Goal: Task Accomplishment & Management: Complete application form

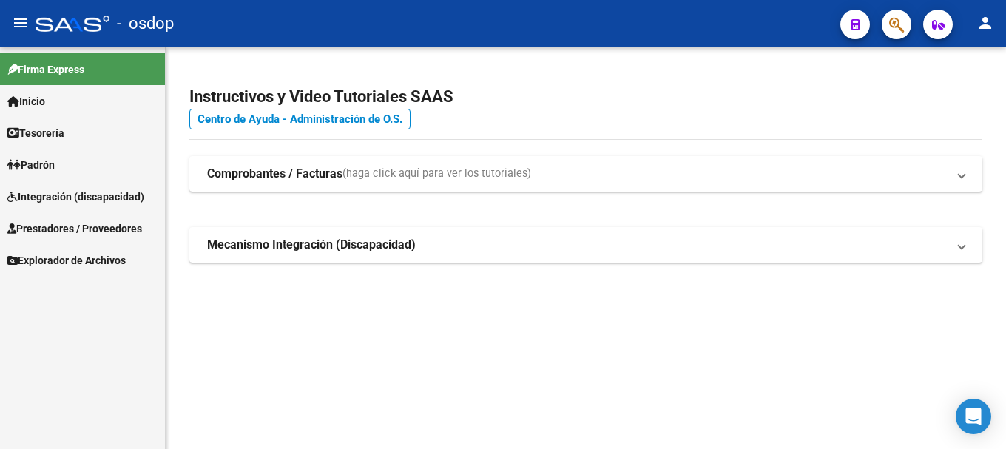
click at [64, 235] on span "Prestadores / Proveedores" at bounding box center [74, 228] width 135 height 16
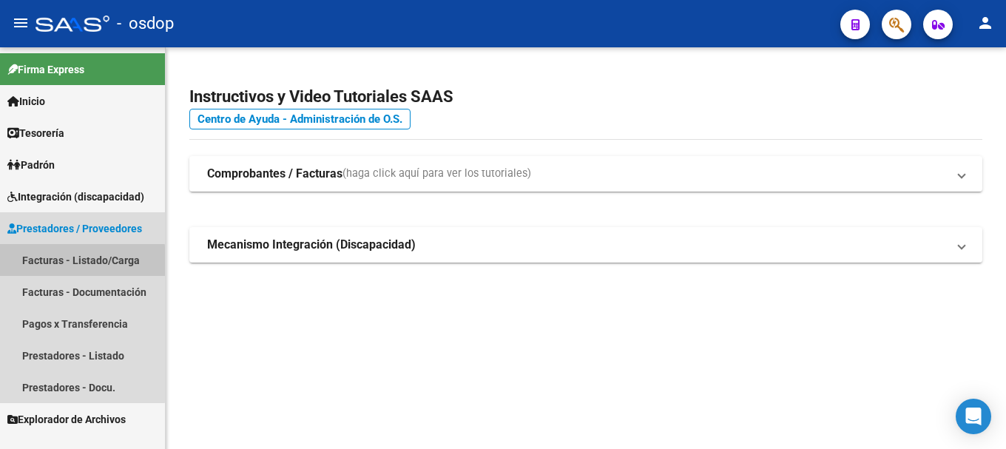
click at [67, 263] on link "Facturas - Listado/Carga" at bounding box center [82, 260] width 165 height 32
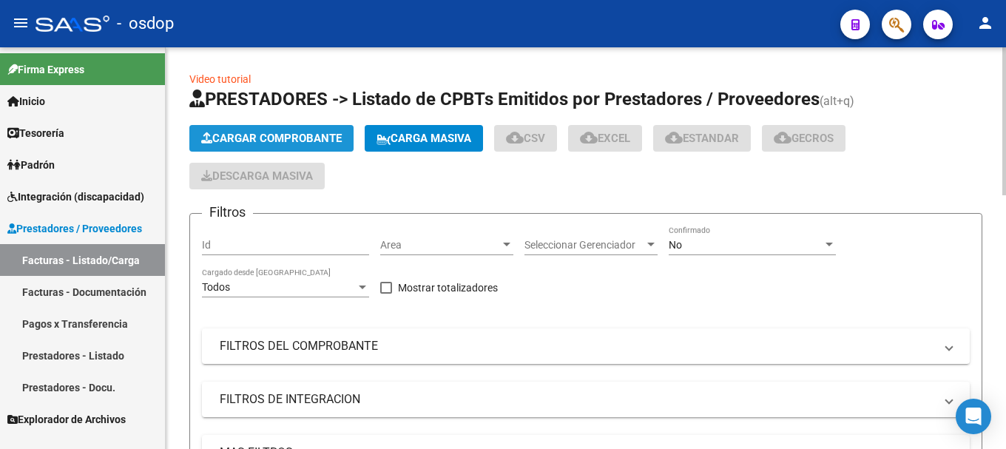
click at [263, 137] on span "Cargar Comprobante" at bounding box center [271, 138] width 141 height 13
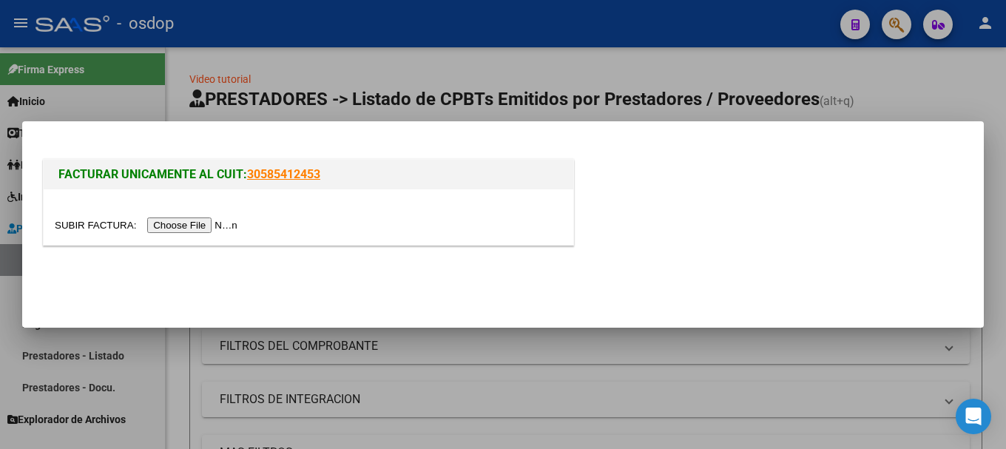
click at [207, 224] on input "file" at bounding box center [148, 225] width 187 height 16
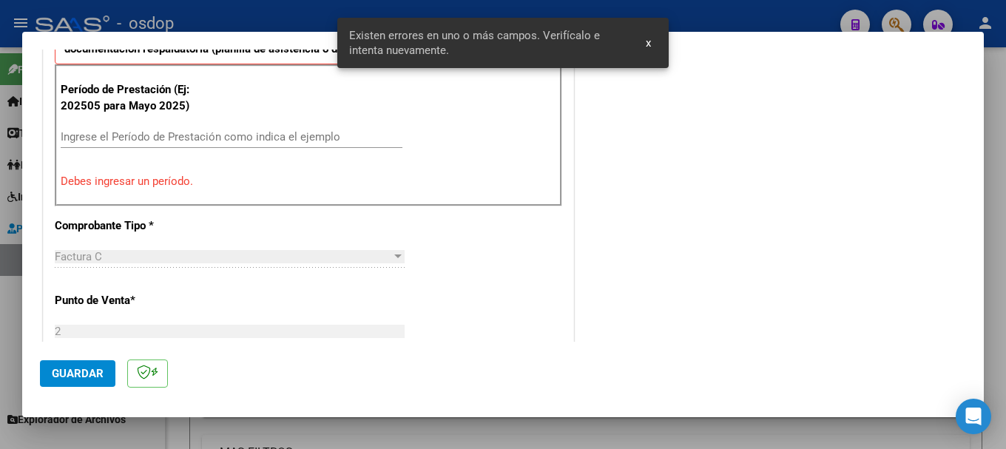
scroll to position [517, 0]
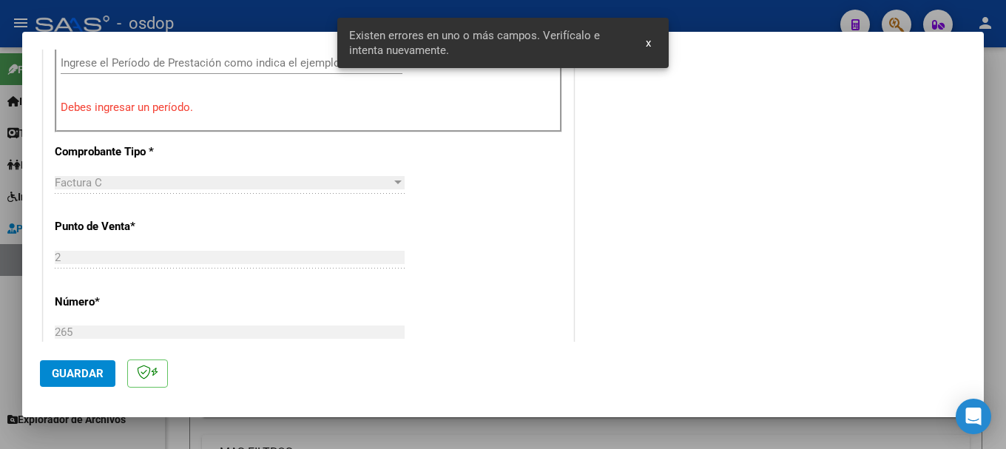
click at [145, 66] on input "Ingrese el Período de Prestación como indica el ejemplo" at bounding box center [232, 62] width 342 height 13
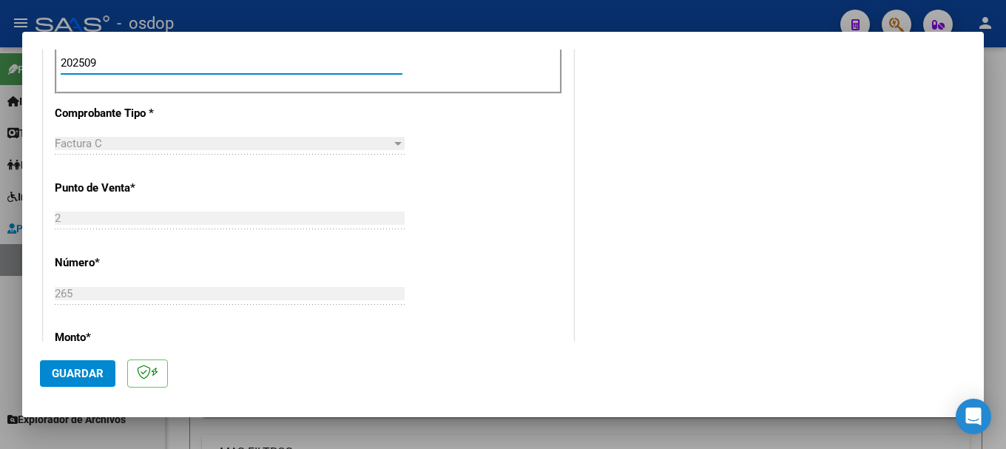
type input "202509"
click at [82, 381] on button "Guardar" at bounding box center [77, 373] width 75 height 27
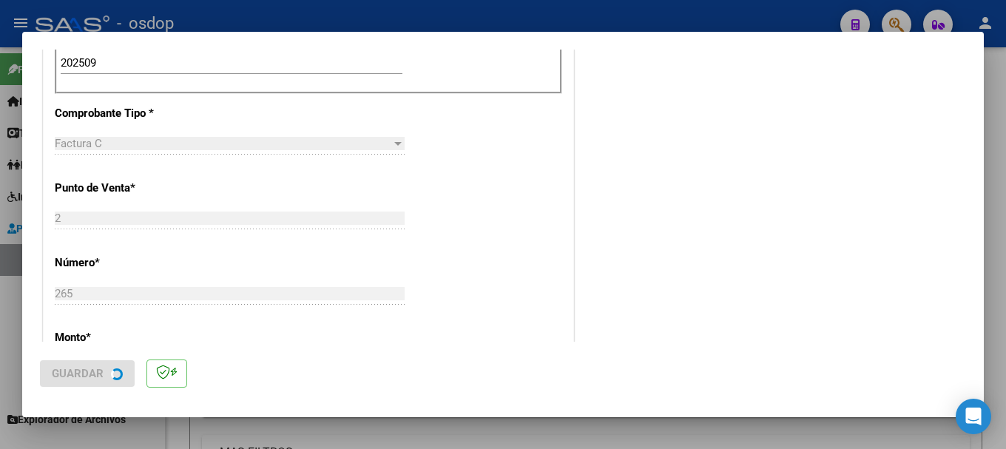
scroll to position [0, 0]
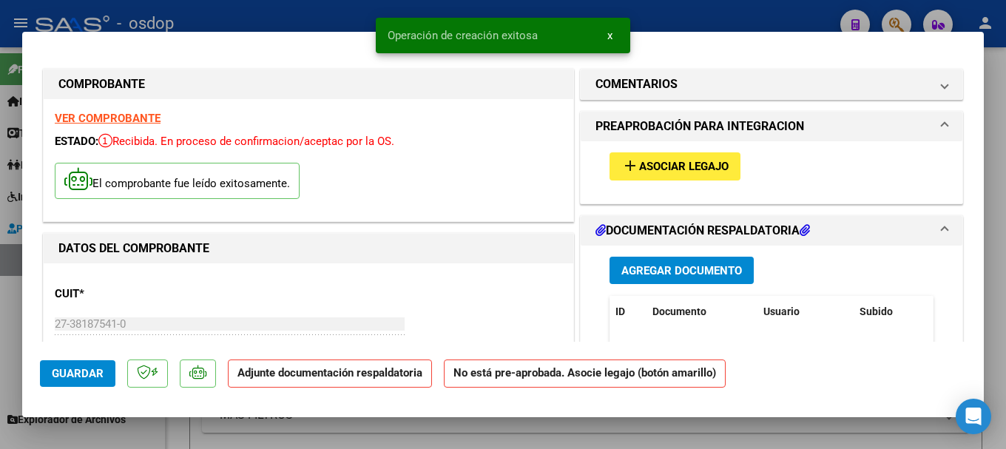
click at [646, 271] on span "Agregar Documento" at bounding box center [681, 270] width 121 height 13
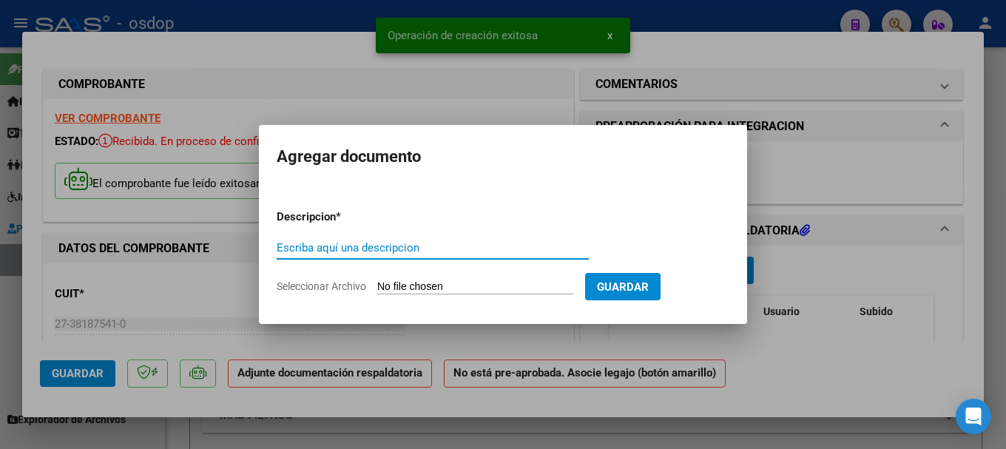
click at [385, 247] on input "Escriba aquí una descripcion" at bounding box center [433, 247] width 312 height 13
type input "P"
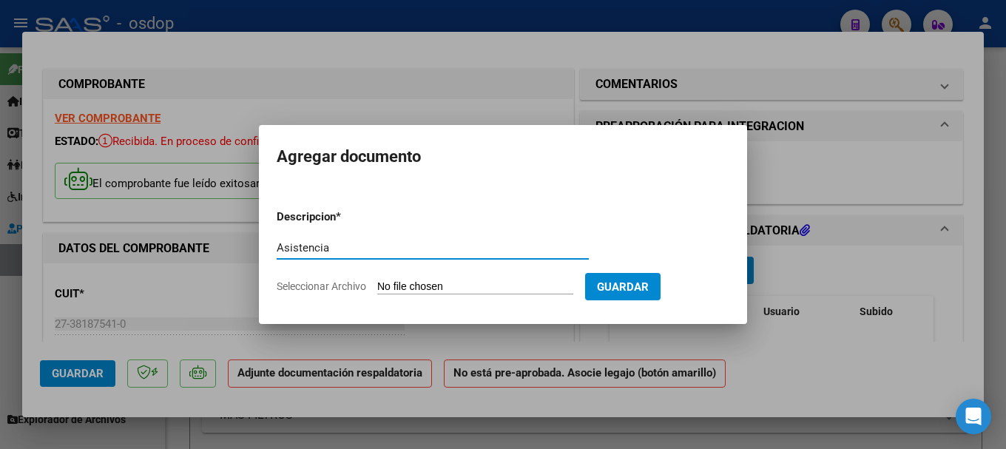
type input "Asistencia"
click at [439, 286] on input "Seleccionar Archivo" at bounding box center [475, 287] width 196 height 14
type input "C:\fakepath\planilla mes de septiembre.pdf"
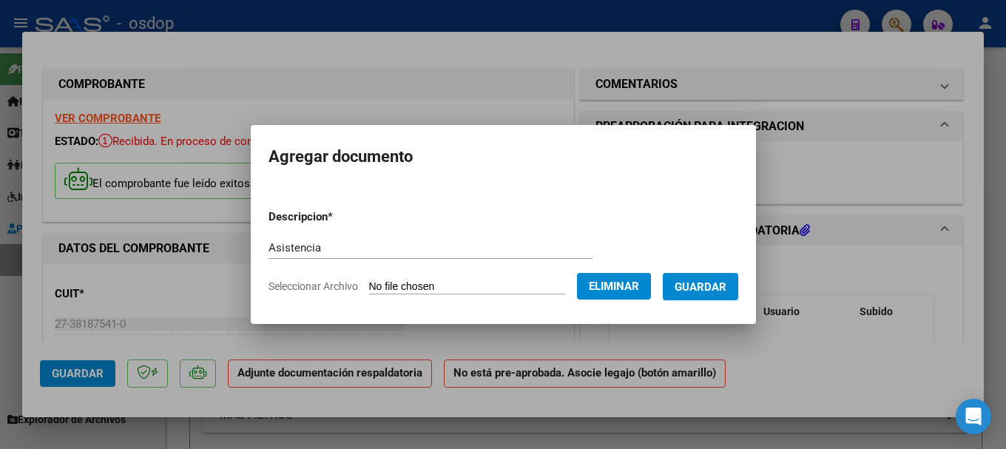
click at [711, 285] on span "Guardar" at bounding box center [701, 286] width 52 height 13
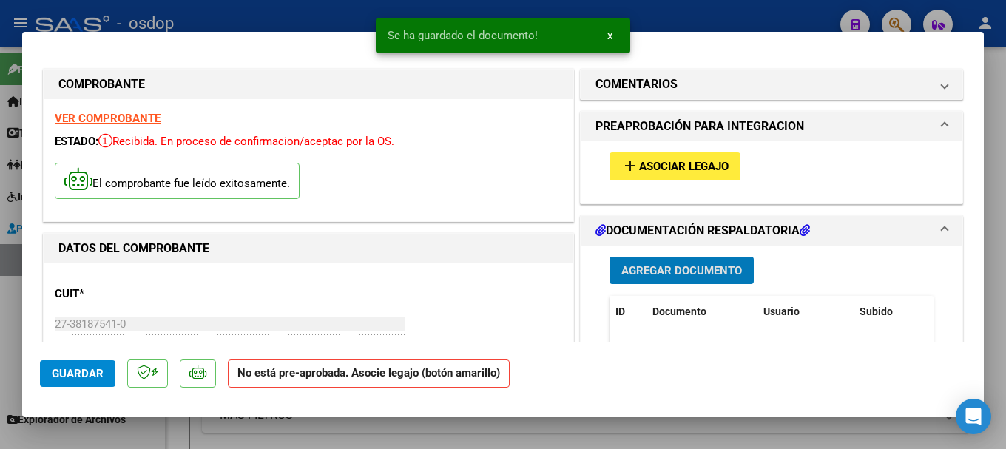
click at [639, 172] on span "Asociar Legajo" at bounding box center [683, 166] width 89 height 13
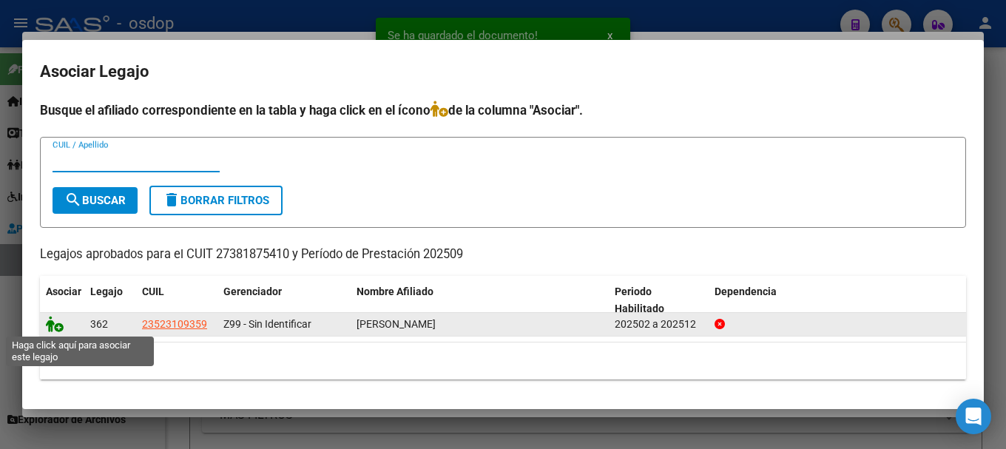
click at [52, 323] on icon at bounding box center [55, 324] width 18 height 16
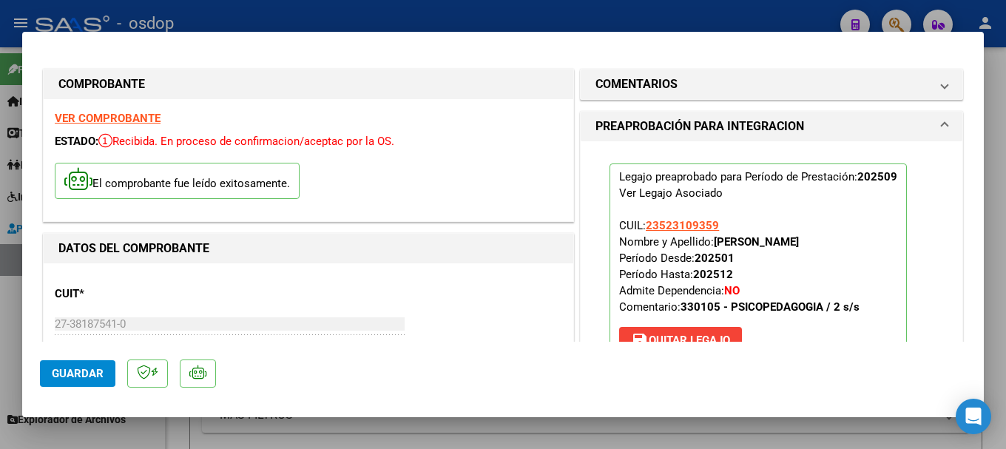
click at [77, 372] on span "Guardar" at bounding box center [78, 373] width 52 height 13
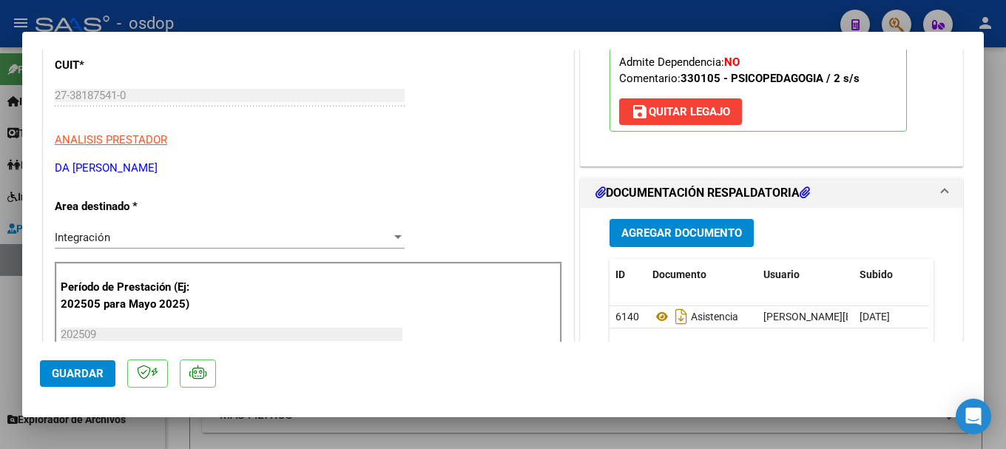
scroll to position [7, 0]
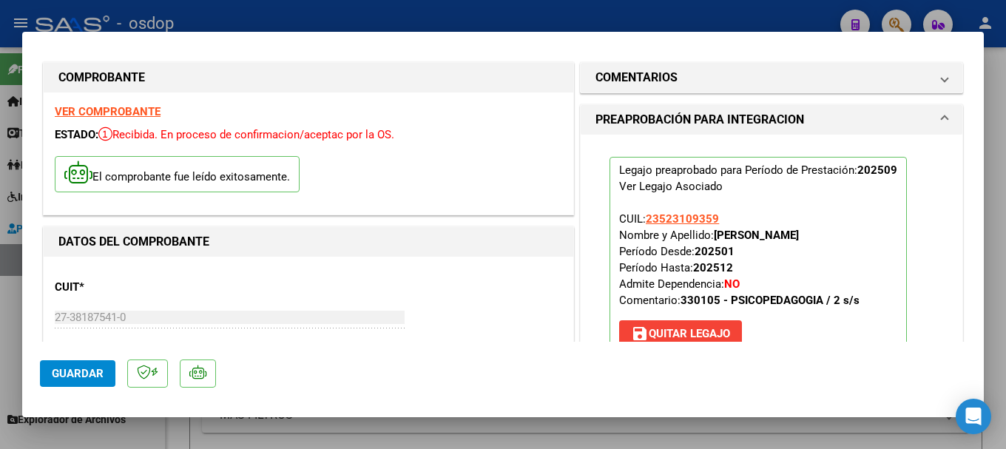
click at [69, 365] on button "Guardar" at bounding box center [77, 373] width 75 height 27
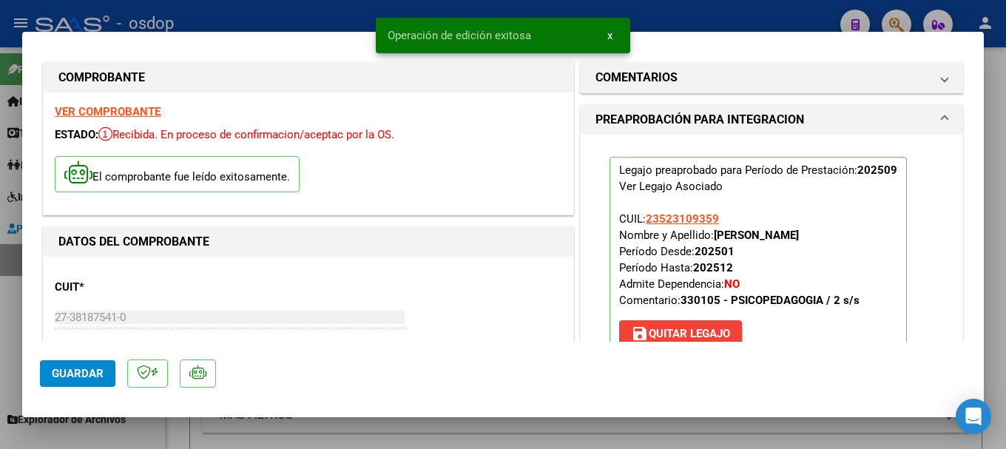
click at [231, 5] on div at bounding box center [503, 224] width 1006 height 449
type input "$ 0,00"
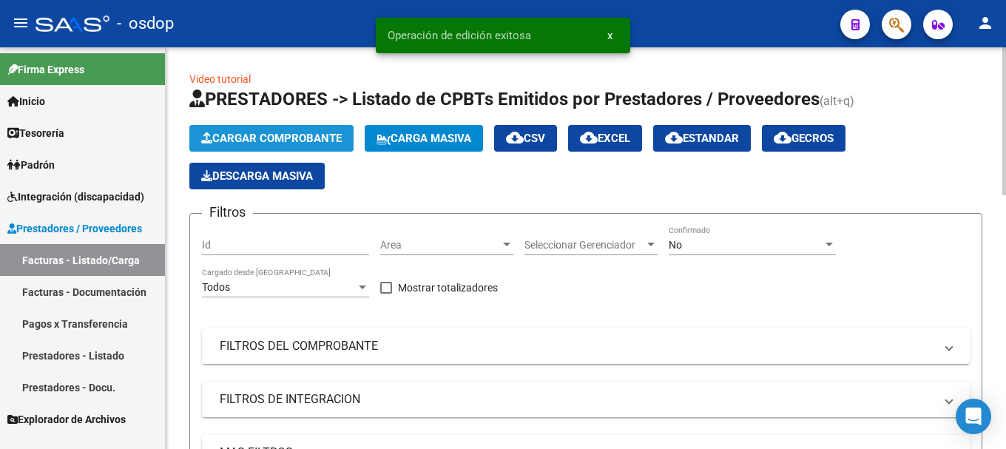
click at [263, 139] on span "Cargar Comprobante" at bounding box center [271, 138] width 141 height 13
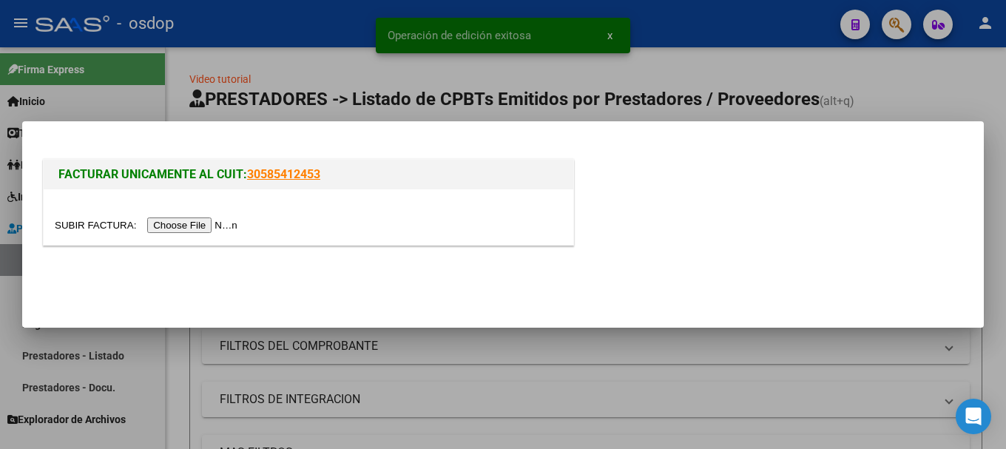
click at [231, 221] on input "file" at bounding box center [148, 225] width 187 height 16
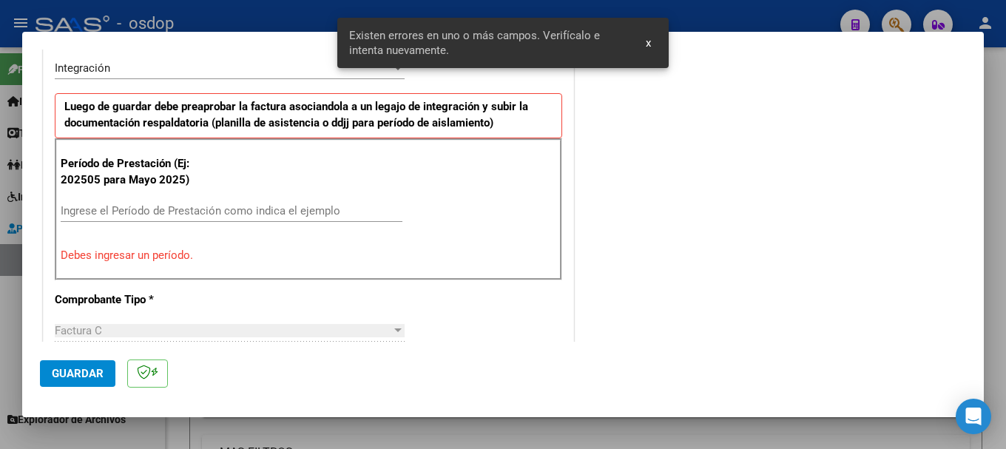
scroll to position [443, 0]
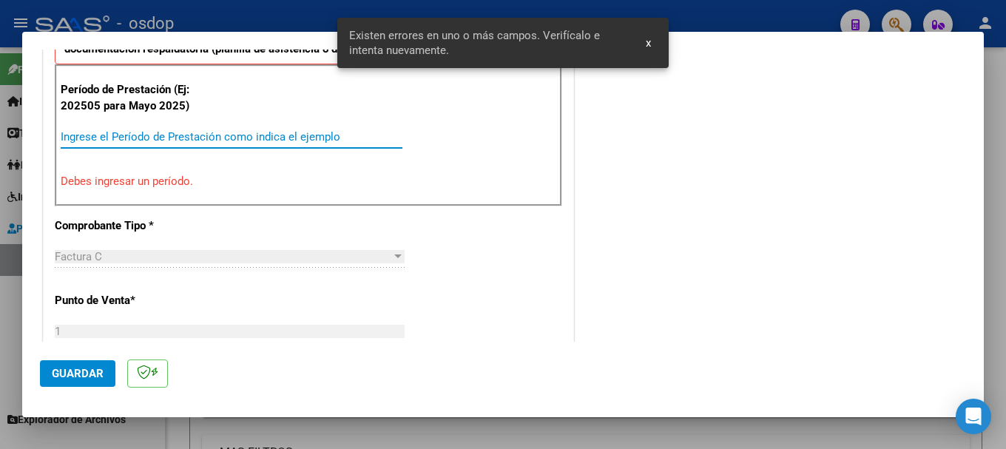
click at [133, 140] on input "Ingrese el Período de Prestación como indica el ejemplo" at bounding box center [232, 136] width 342 height 13
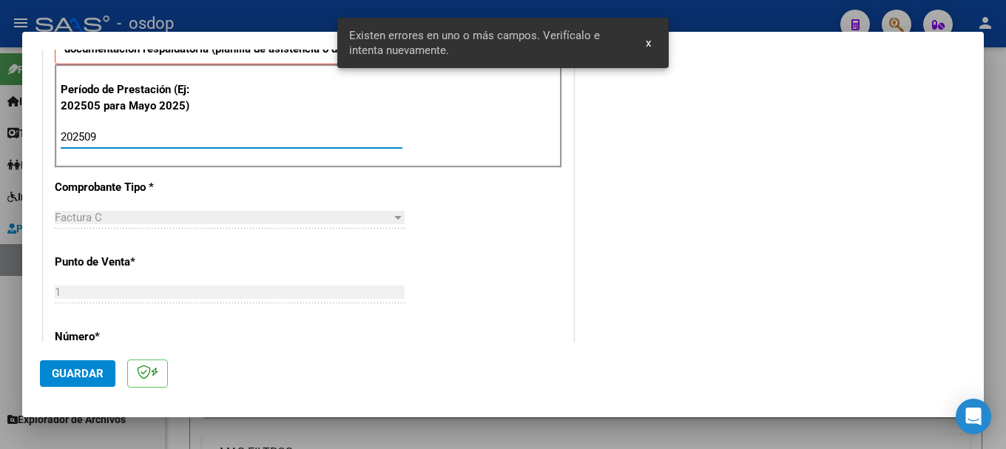
type input "202509"
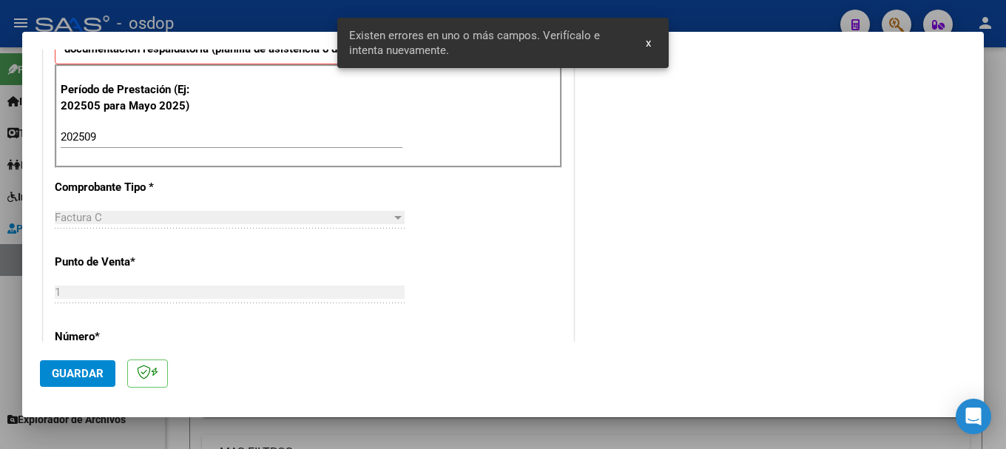
scroll to position [944, 0]
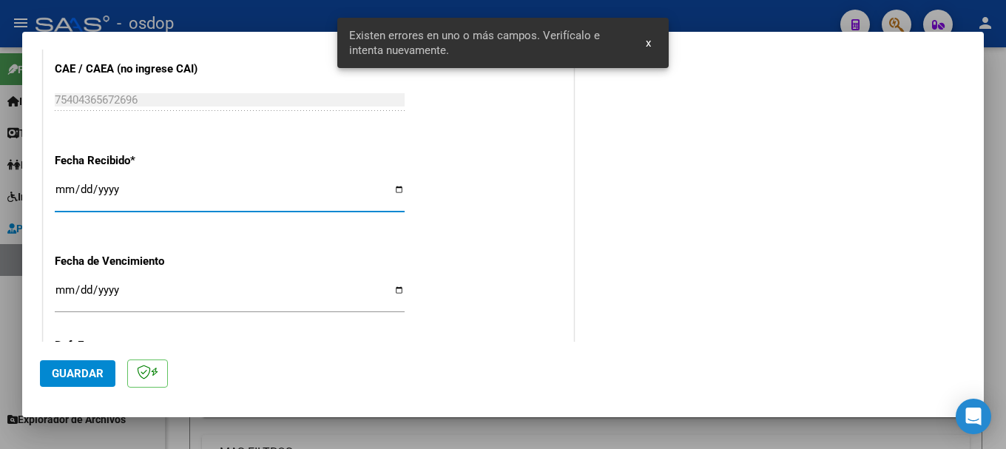
click at [82, 375] on span "Guardar" at bounding box center [78, 373] width 52 height 13
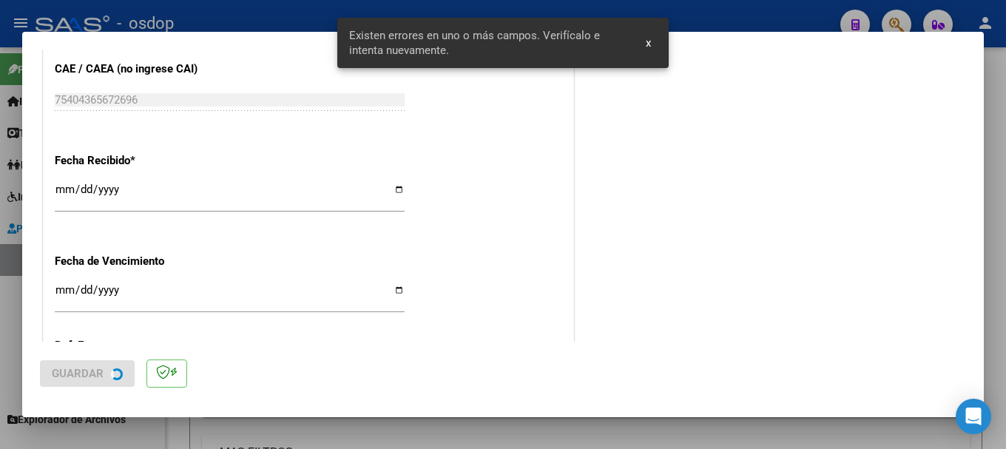
scroll to position [0, 0]
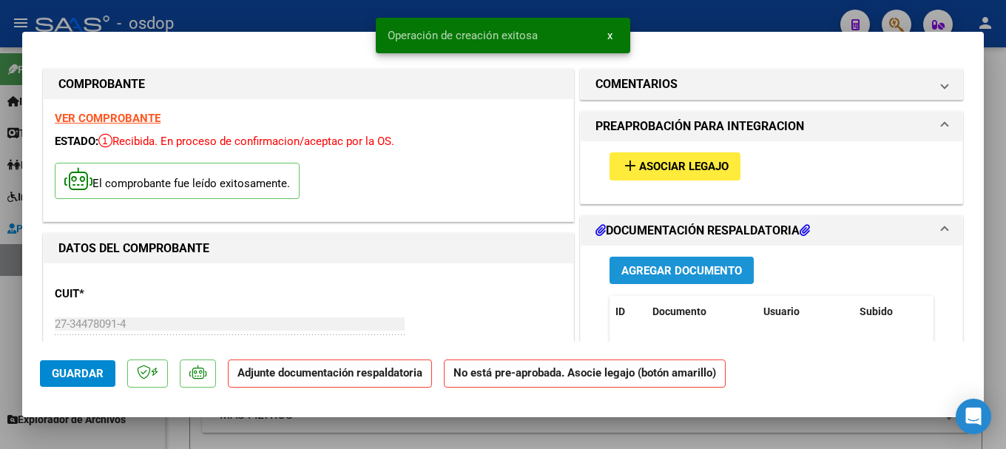
click at [680, 272] on span "Agregar Documento" at bounding box center [681, 270] width 121 height 13
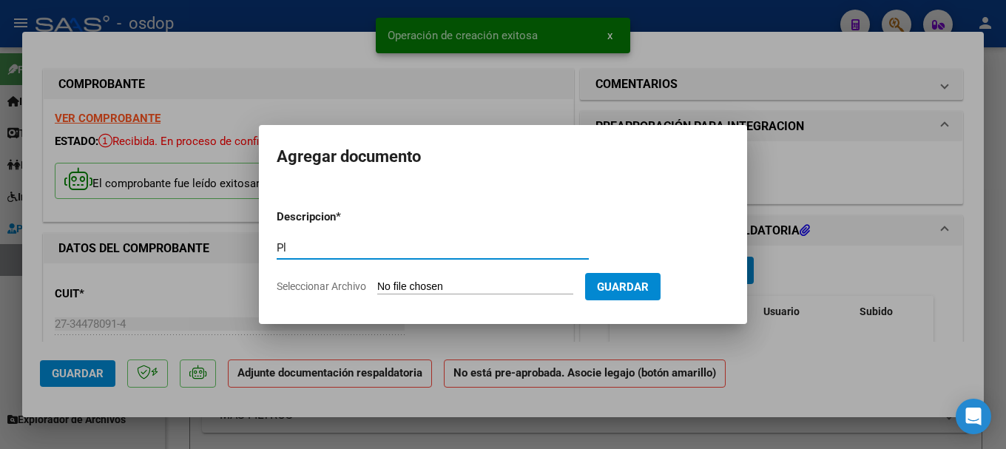
type input "P"
type input "A"
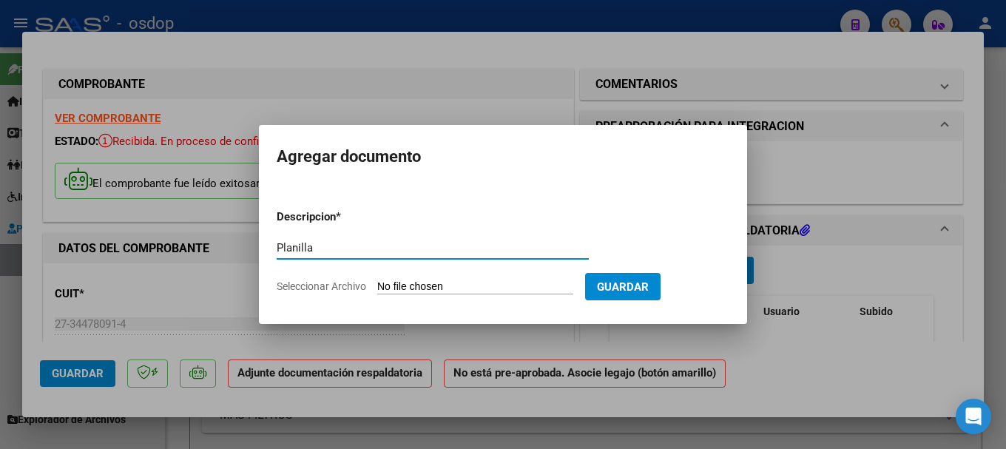
type input "Planilla"
click at [377, 280] on input "Seleccionar Archivo" at bounding box center [475, 287] width 196 height 14
type input "C:\fakepath\[PERSON_NAME] [DATE].pdf"
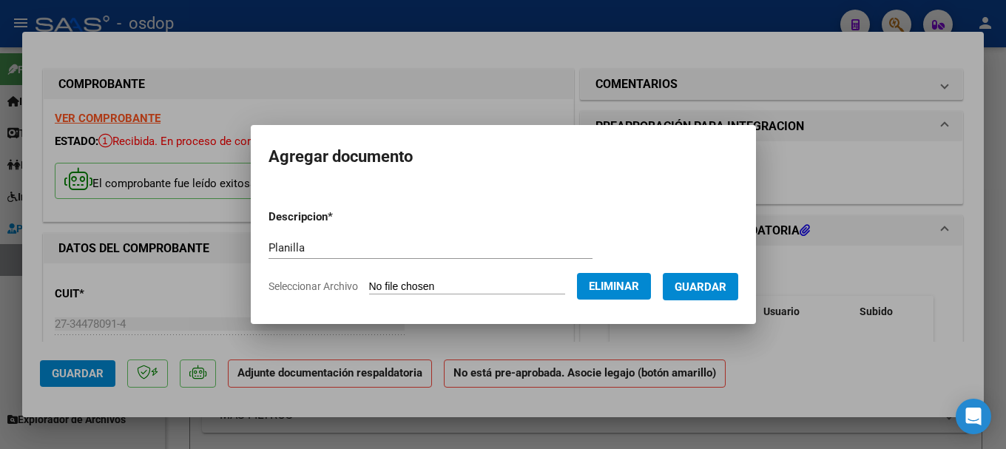
click at [708, 290] on span "Guardar" at bounding box center [701, 286] width 52 height 13
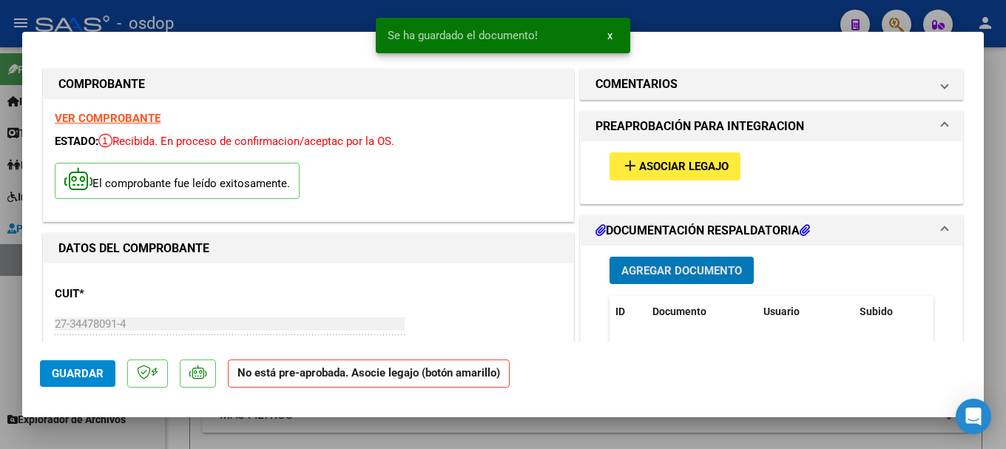
click at [673, 167] on span "Asociar Legajo" at bounding box center [683, 166] width 89 height 13
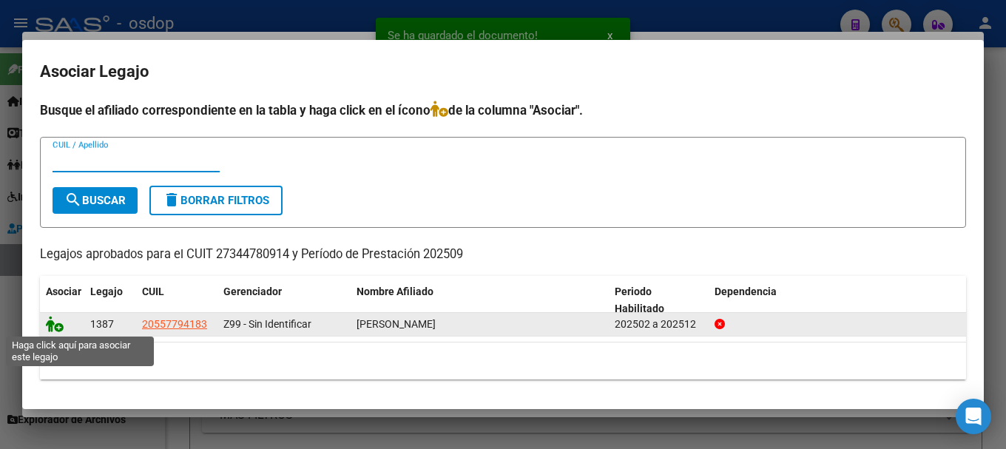
click at [52, 318] on icon at bounding box center [55, 324] width 18 height 16
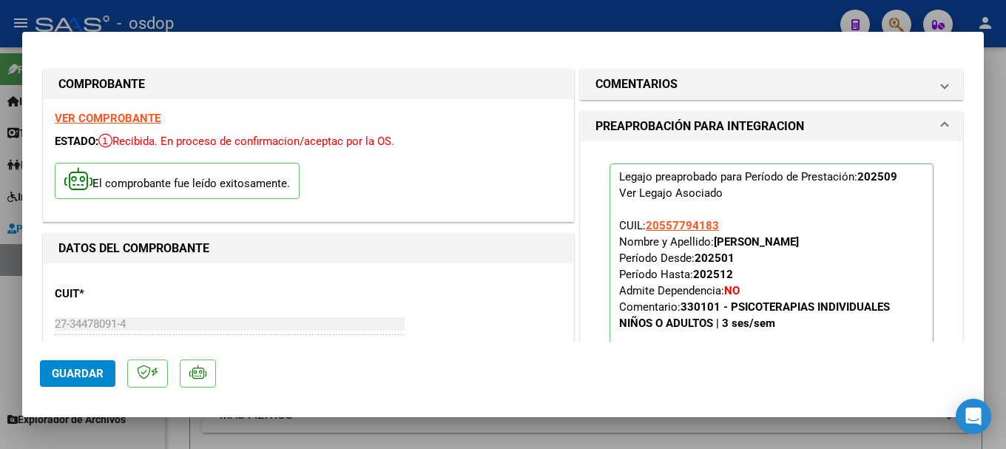
click at [73, 375] on span "Guardar" at bounding box center [78, 373] width 52 height 13
click at [0, 183] on div at bounding box center [503, 224] width 1006 height 449
type input "$ 0,00"
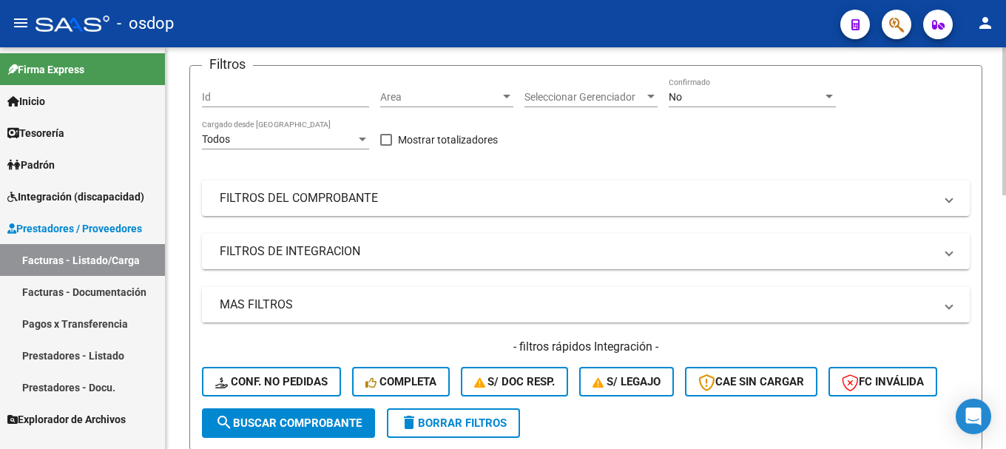
scroll to position [74, 0]
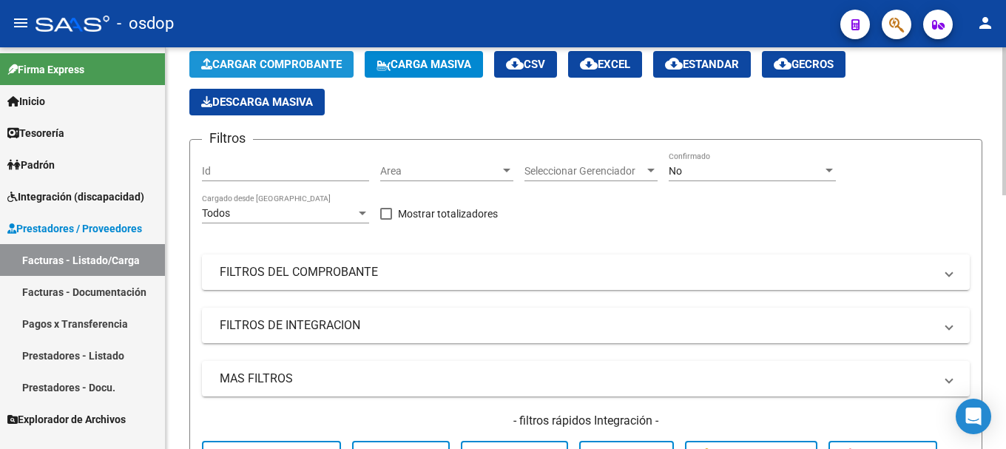
click at [284, 66] on span "Cargar Comprobante" at bounding box center [271, 64] width 141 height 13
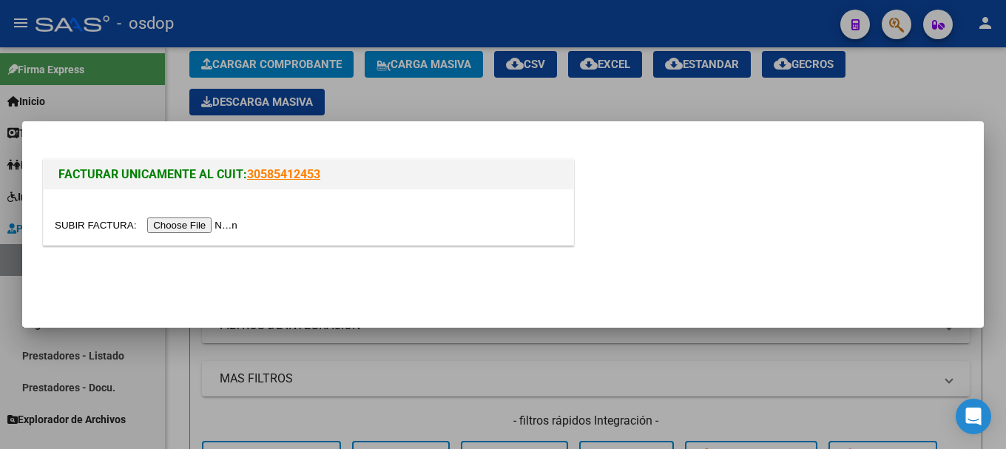
click at [183, 226] on input "file" at bounding box center [148, 225] width 187 height 16
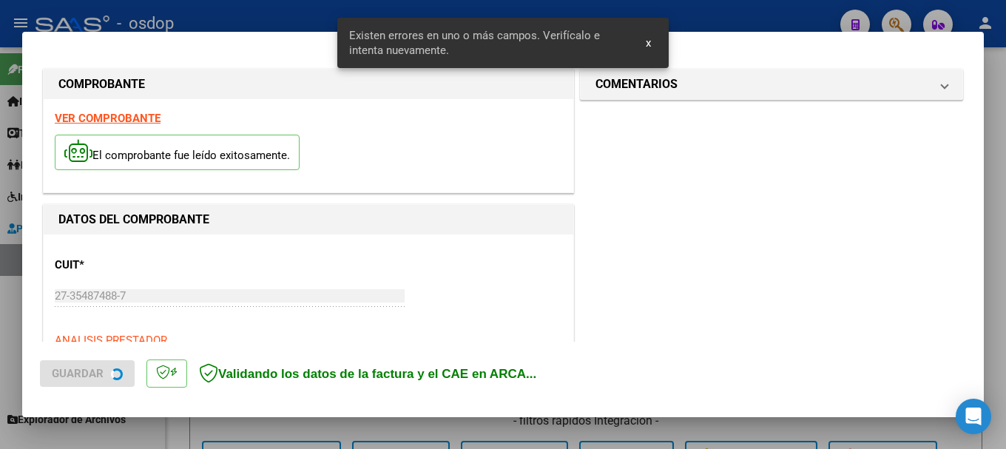
scroll to position [369, 0]
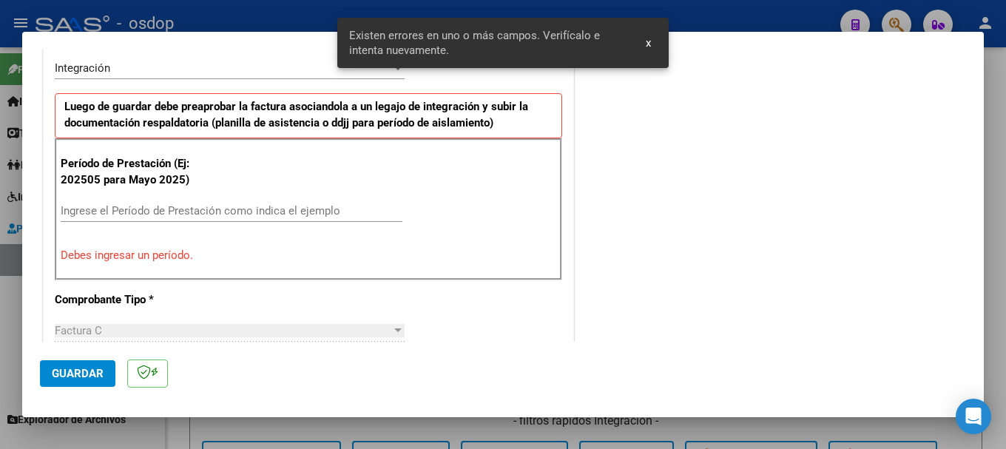
click at [268, 211] on input "Ingrese el Período de Prestación como indica el ejemplo" at bounding box center [232, 210] width 342 height 13
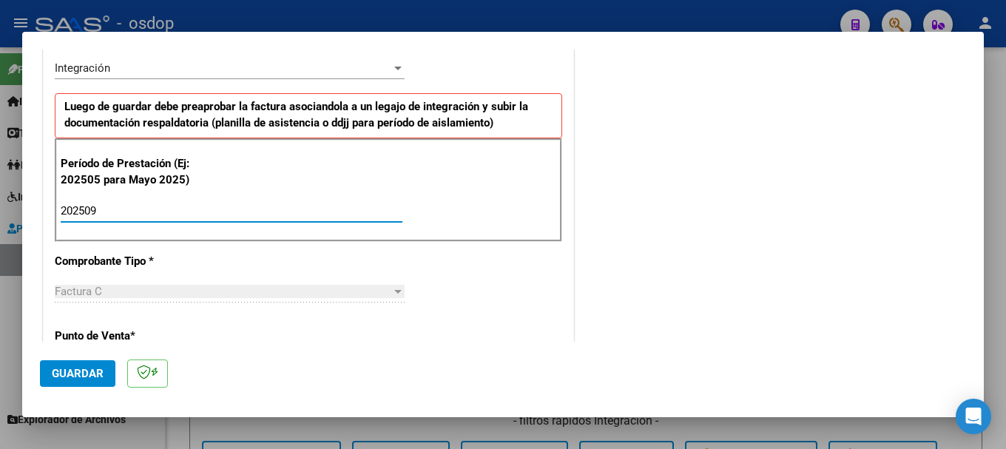
type input "202509"
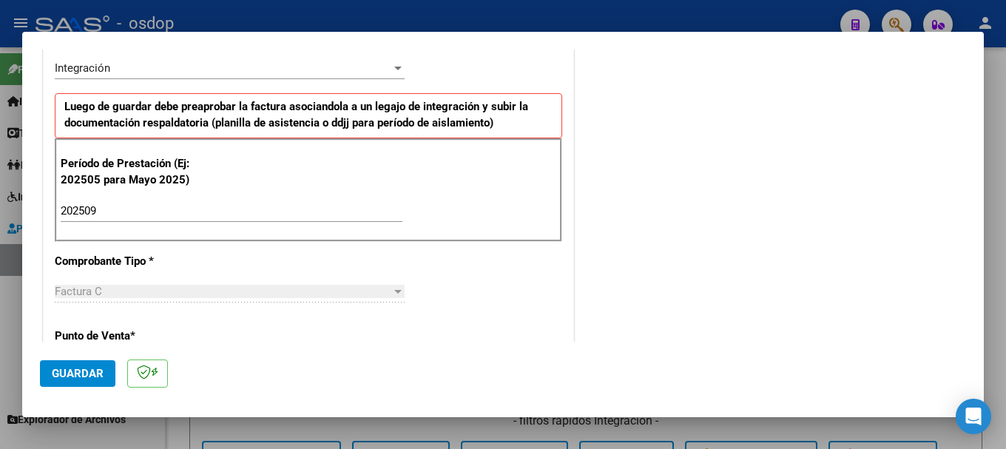
scroll to position [944, 0]
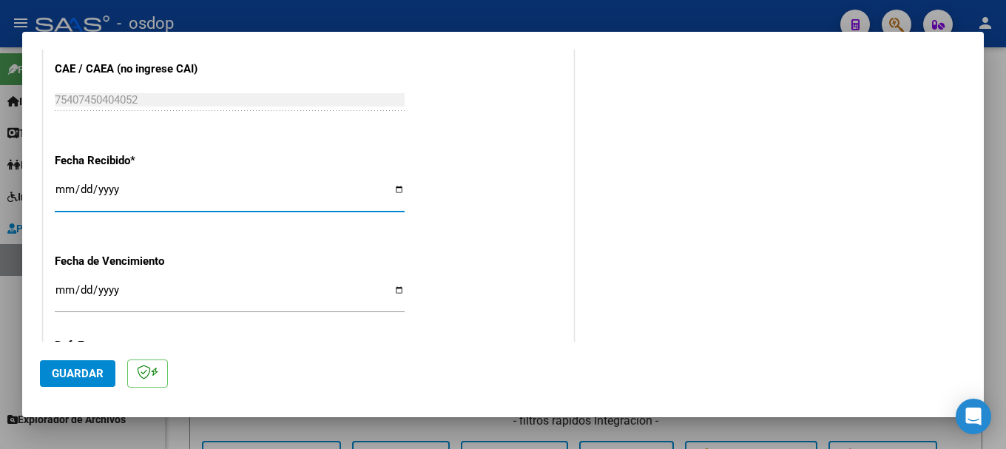
click at [94, 378] on span "Guardar" at bounding box center [78, 373] width 52 height 13
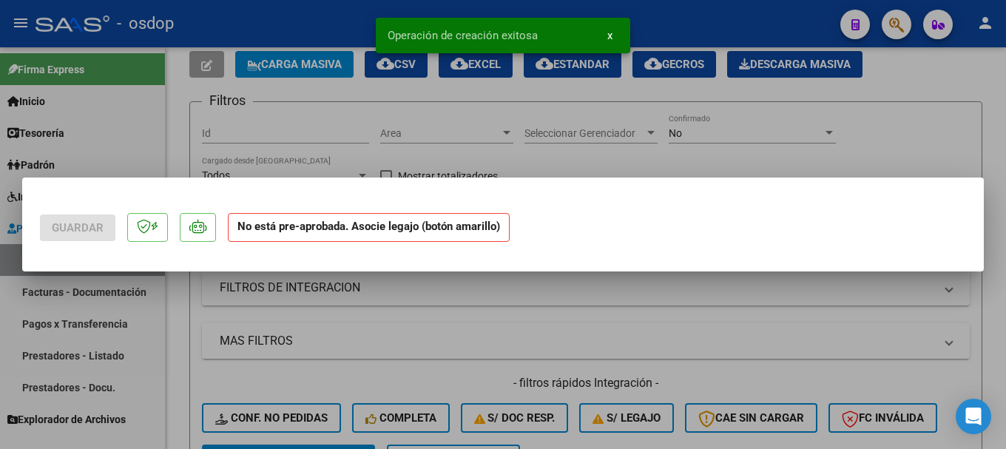
scroll to position [0, 0]
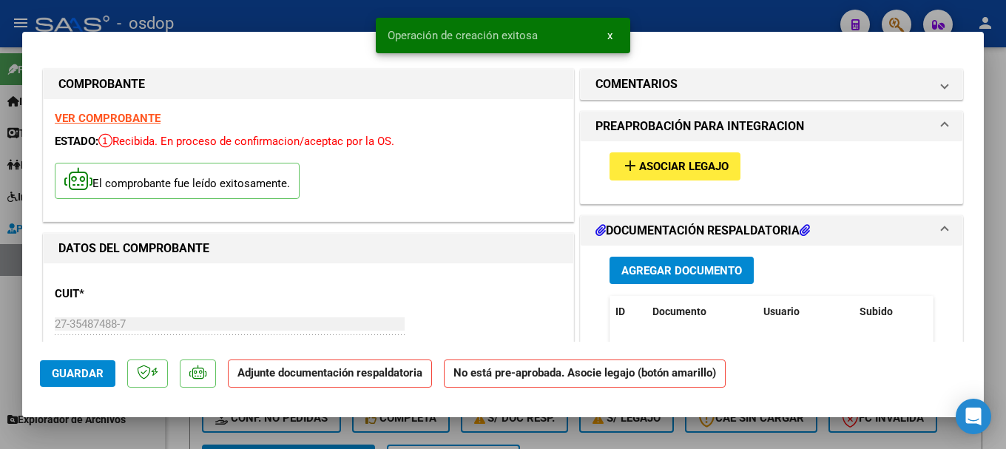
click at [657, 271] on span "Agregar Documento" at bounding box center [681, 270] width 121 height 13
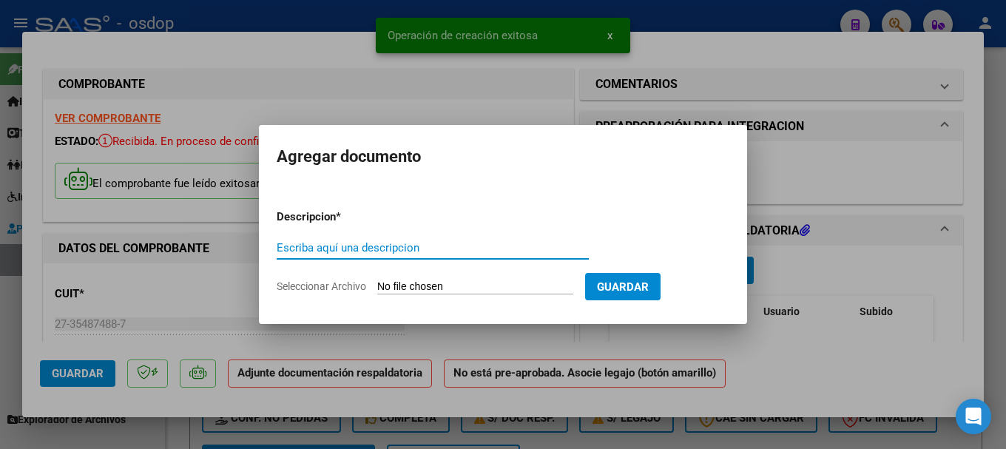
drag, startPoint x: 375, startPoint y: 248, endPoint x: 379, endPoint y: 240, distance: 8.6
click at [374, 247] on input "Escriba aquí una descripcion" at bounding box center [433, 247] width 312 height 13
type input "Planilla"
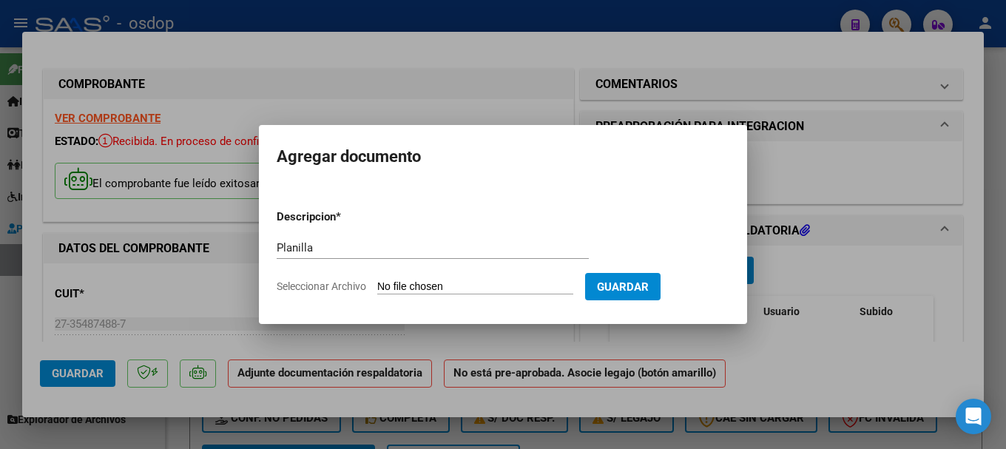
click at [462, 288] on input "Seleccionar Archivo" at bounding box center [475, 287] width 196 height 14
type input "C:\fakepath\[PERSON_NAME] [DATE].pdf"
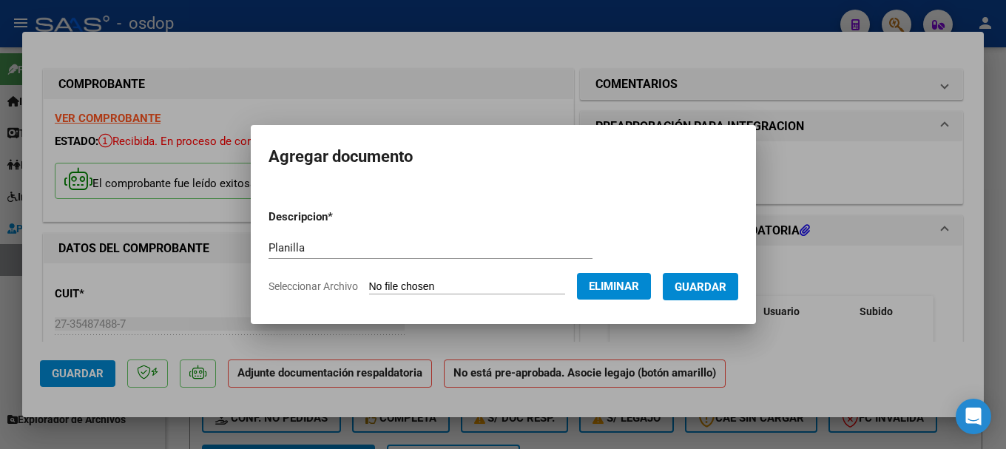
click at [726, 285] on span "Guardar" at bounding box center [701, 286] width 52 height 13
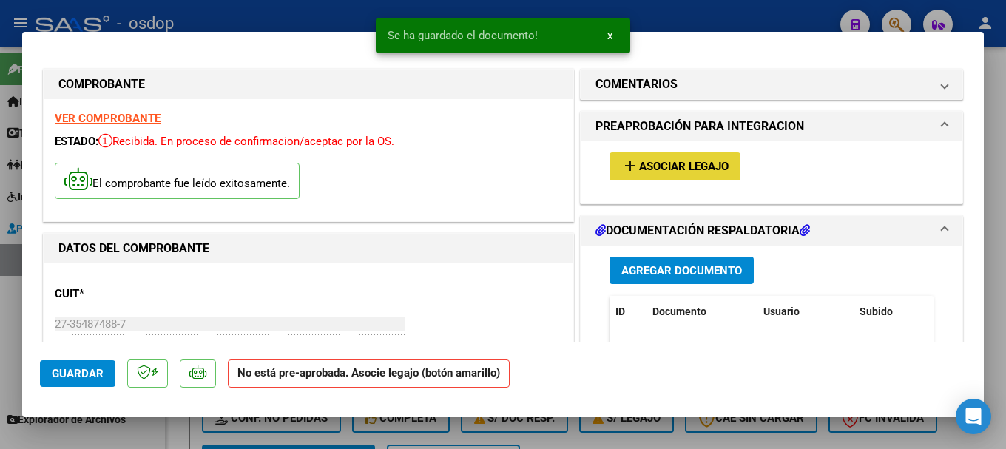
click at [646, 167] on span "Asociar Legajo" at bounding box center [683, 166] width 89 height 13
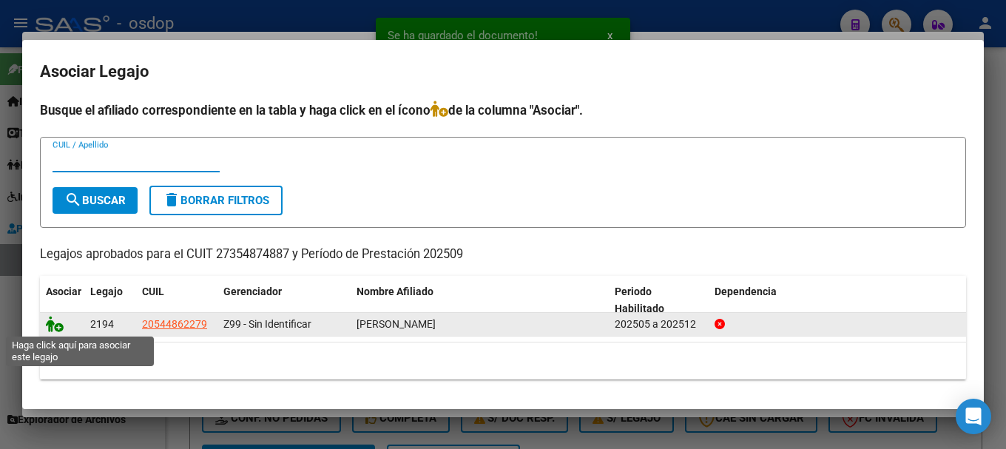
click at [53, 325] on icon at bounding box center [55, 324] width 18 height 16
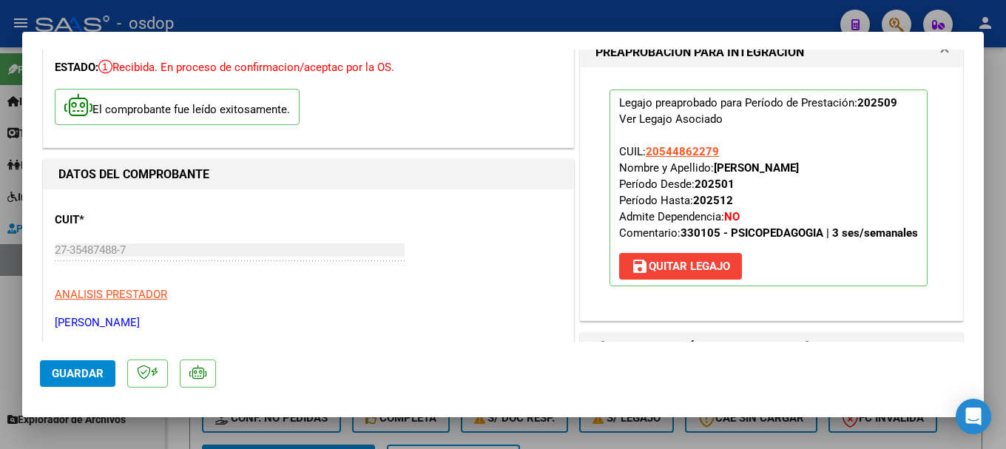
scroll to position [592, 0]
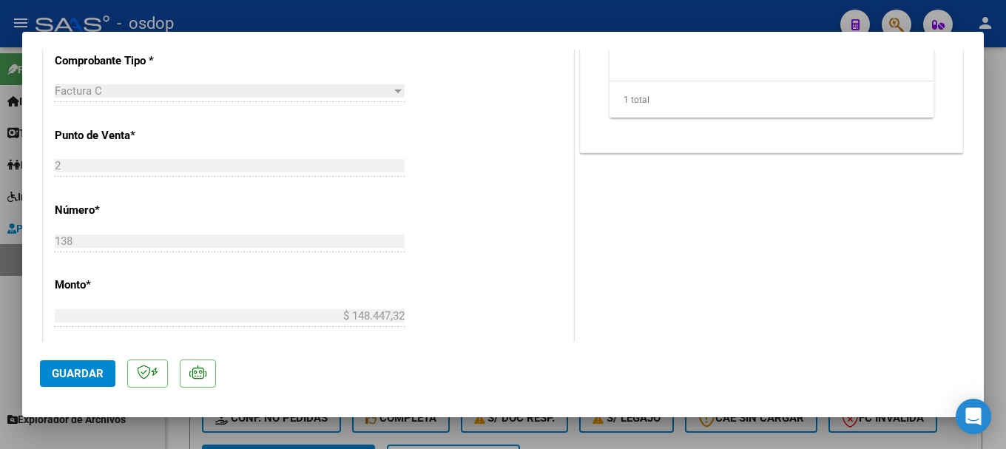
click at [75, 371] on span "Guardar" at bounding box center [78, 373] width 52 height 13
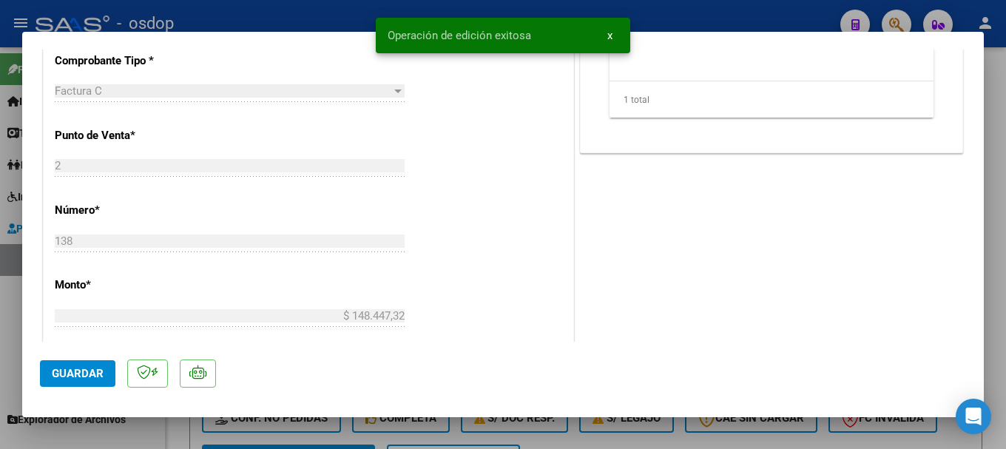
click at [191, 16] on div at bounding box center [503, 224] width 1006 height 449
type input "$ 0,00"
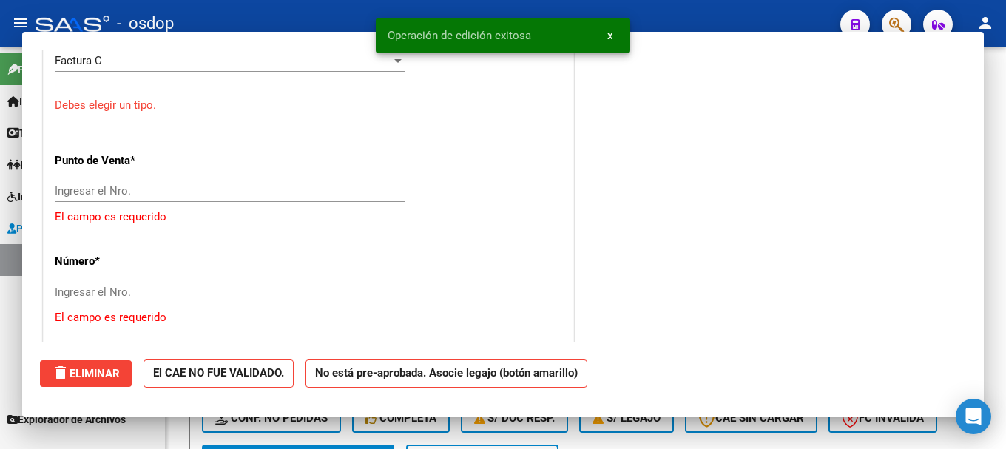
scroll to position [561, 0]
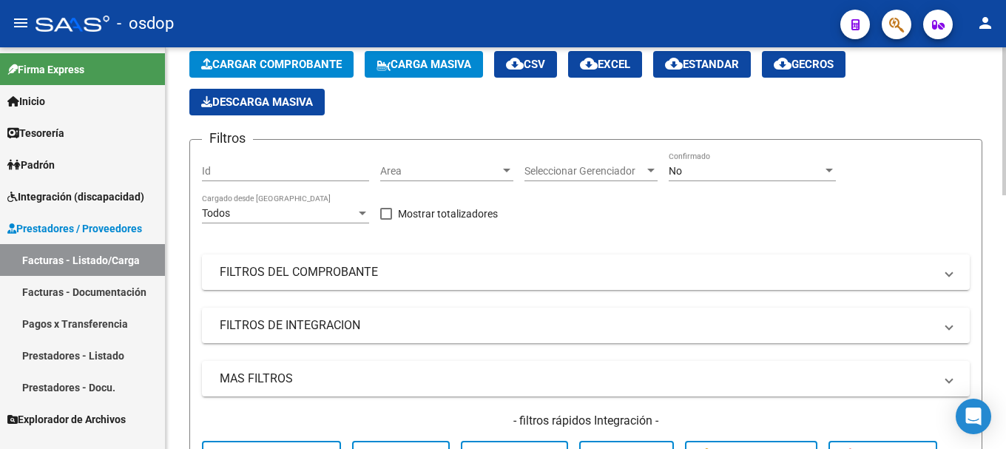
click at [252, 64] on span "Cargar Comprobante" at bounding box center [271, 64] width 141 height 13
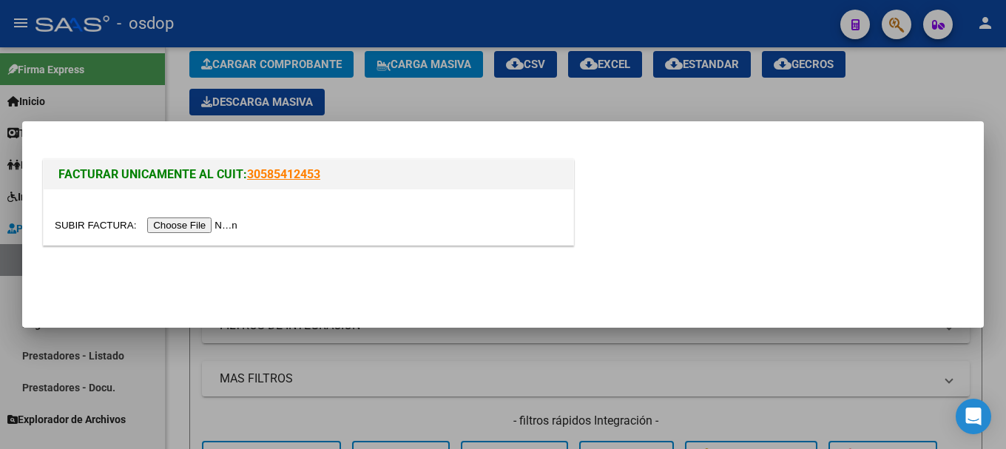
click at [226, 220] on input "file" at bounding box center [148, 225] width 187 height 16
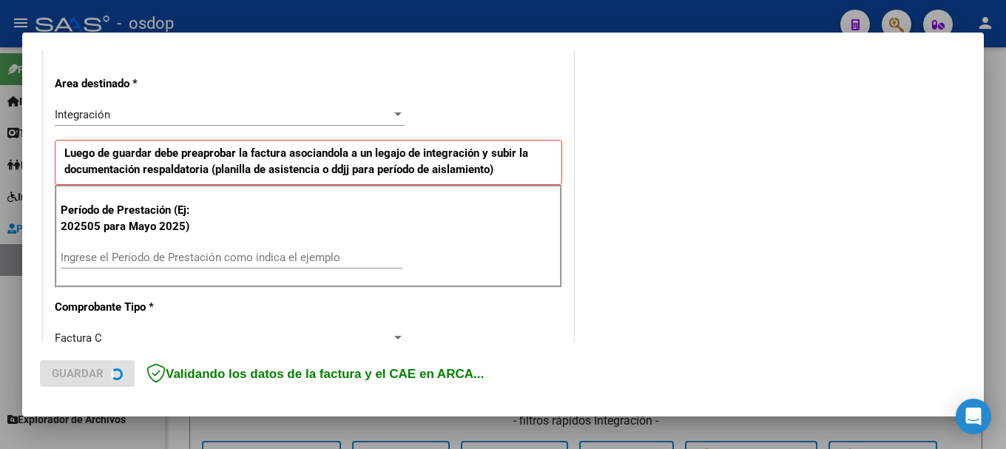
scroll to position [369, 0]
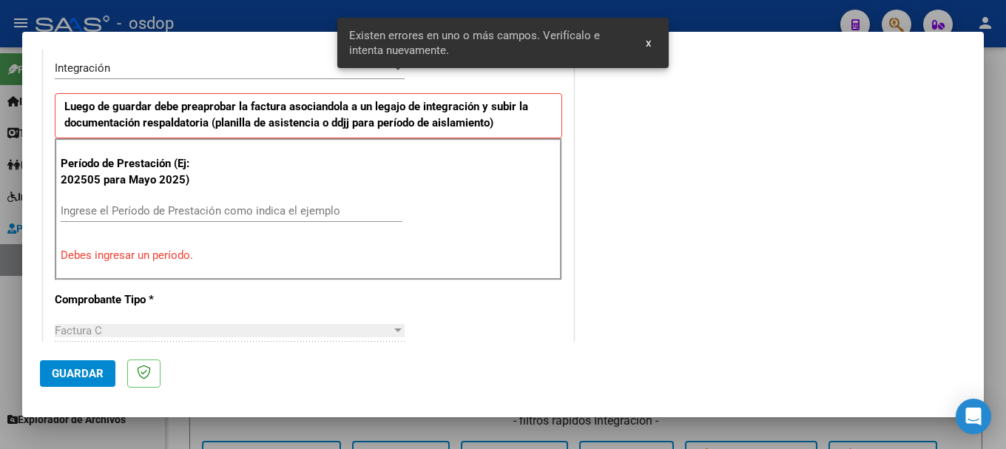
click at [121, 212] on input "Ingrese el Período de Prestación como indica el ejemplo" at bounding box center [232, 210] width 342 height 13
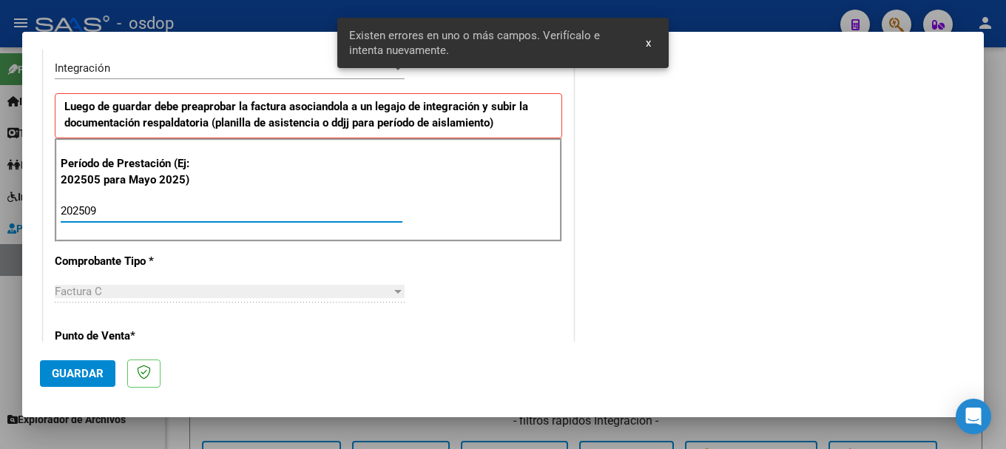
type input "202509"
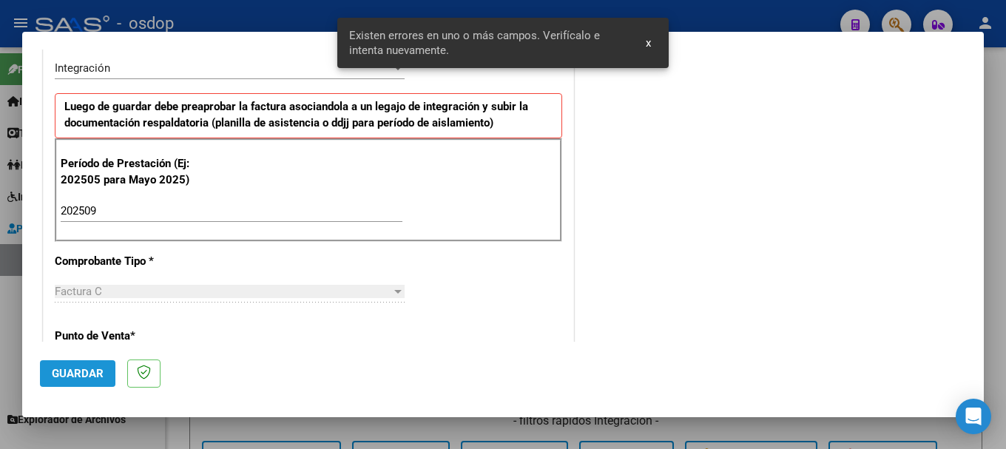
click at [84, 376] on span "Guardar" at bounding box center [78, 373] width 52 height 13
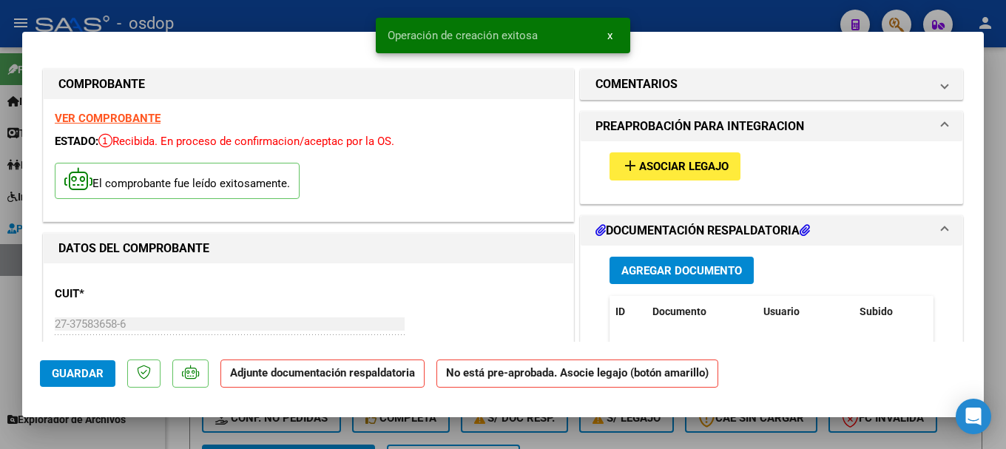
click at [661, 264] on span "Agregar Documento" at bounding box center [681, 270] width 121 height 13
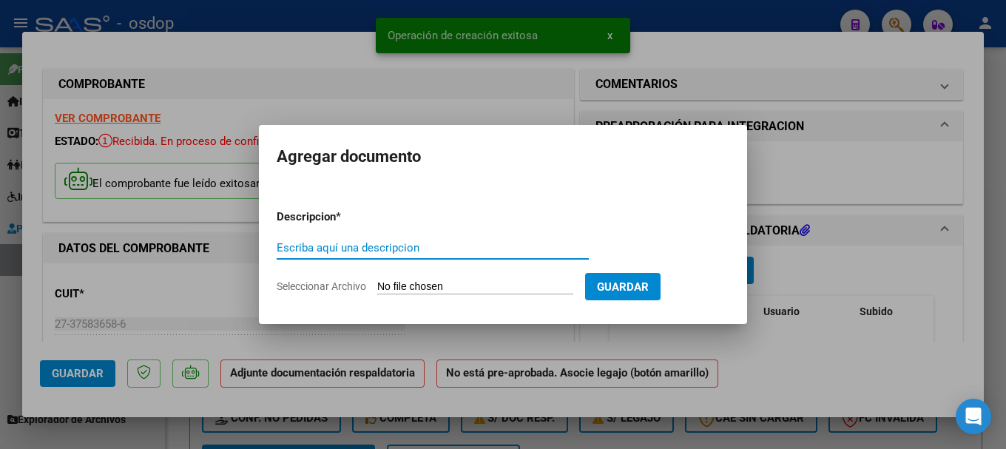
click at [393, 247] on input "Escriba aquí una descripcion" at bounding box center [433, 247] width 312 height 13
type input "Asistencia"
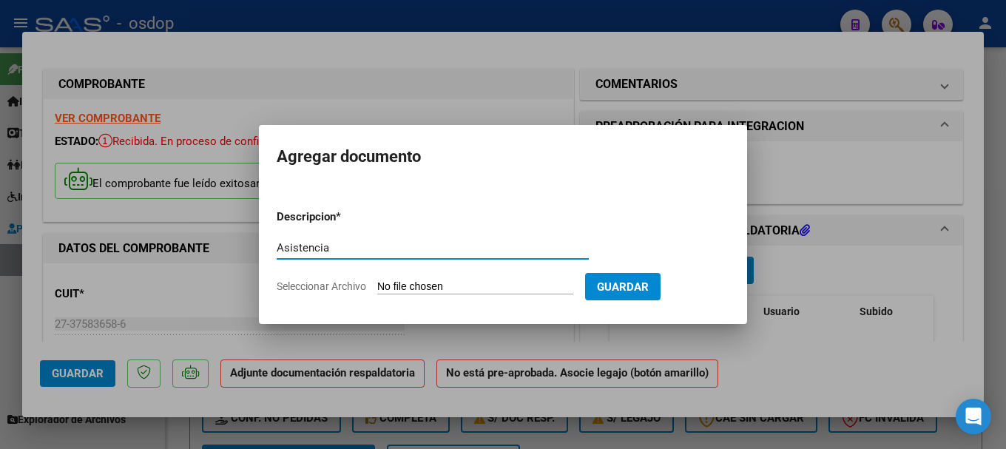
click at [470, 286] on input "Seleccionar Archivo" at bounding box center [475, 287] width 196 height 14
type input "C:\fakepath\[PERSON_NAME] [DATE].pdf"
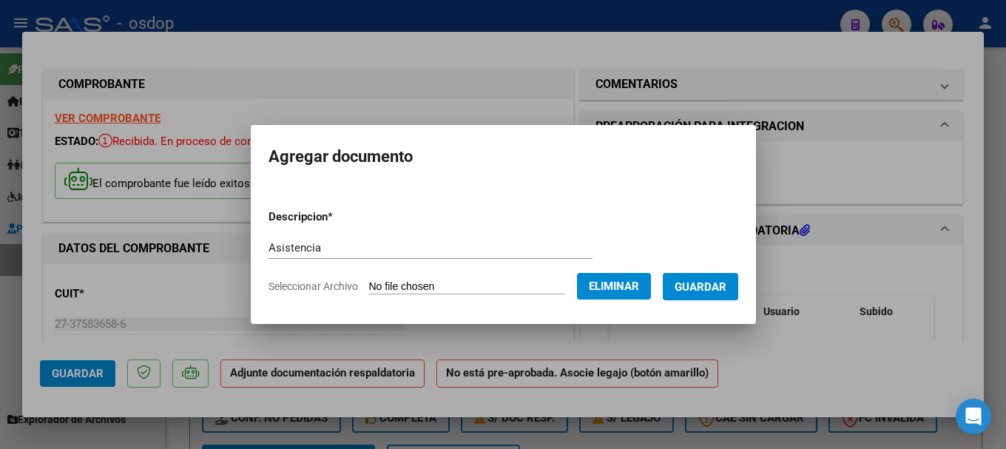
click at [715, 282] on span "Guardar" at bounding box center [701, 286] width 52 height 13
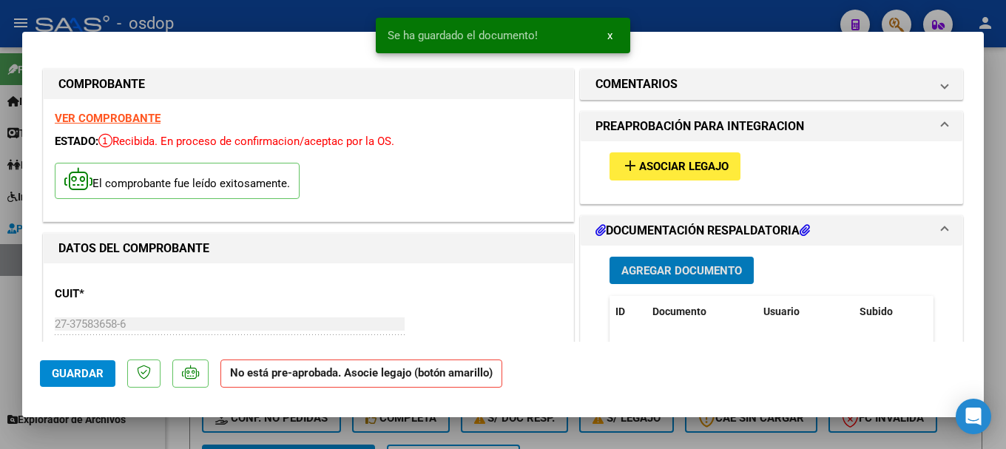
click at [643, 160] on span "Asociar Legajo" at bounding box center [683, 166] width 89 height 13
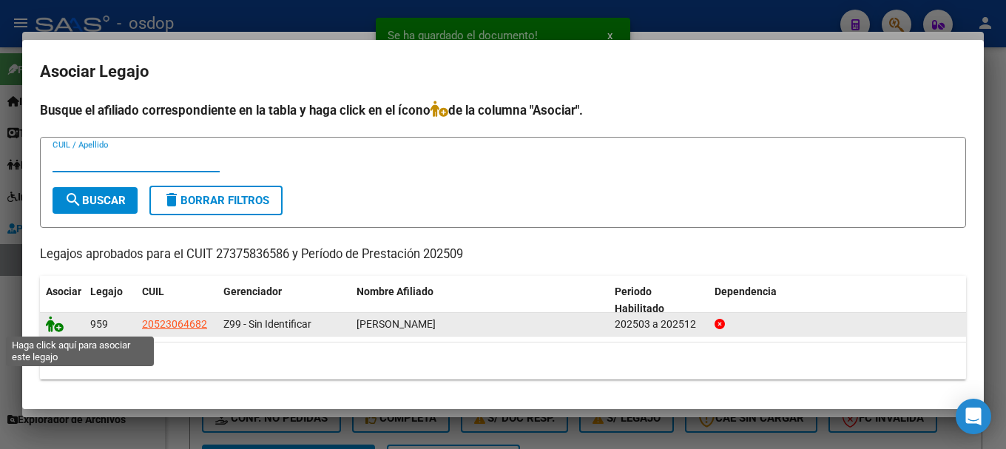
click at [53, 323] on icon at bounding box center [55, 324] width 18 height 16
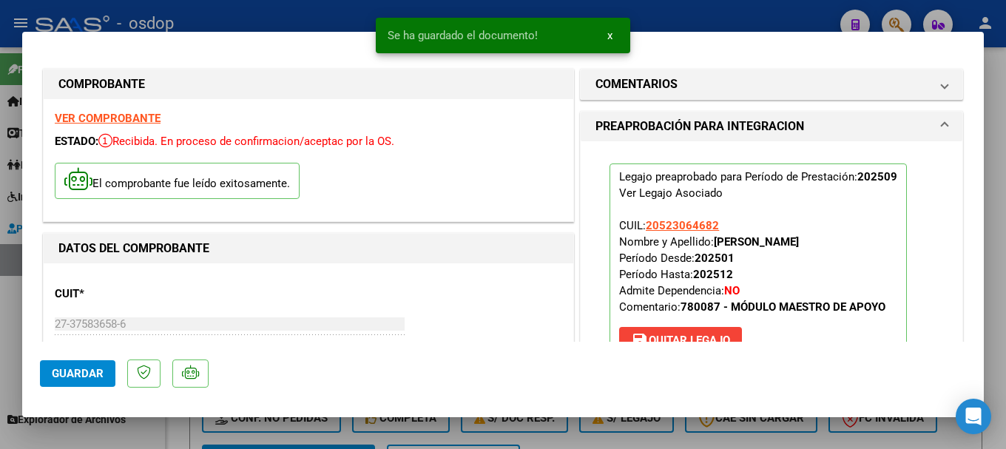
click at [61, 371] on span "Guardar" at bounding box center [78, 373] width 52 height 13
click at [178, 12] on div at bounding box center [503, 224] width 1006 height 449
type input "$ 0,00"
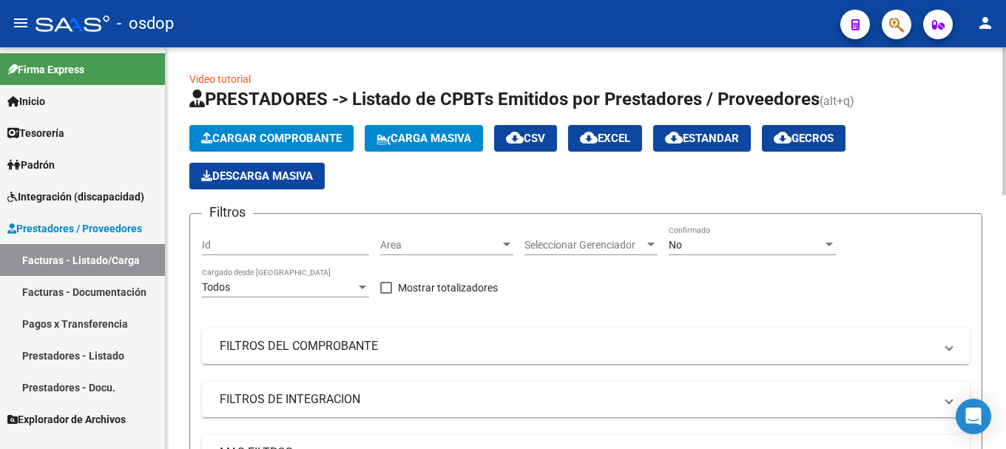
click at [237, 135] on span "Cargar Comprobante" at bounding box center [271, 138] width 141 height 13
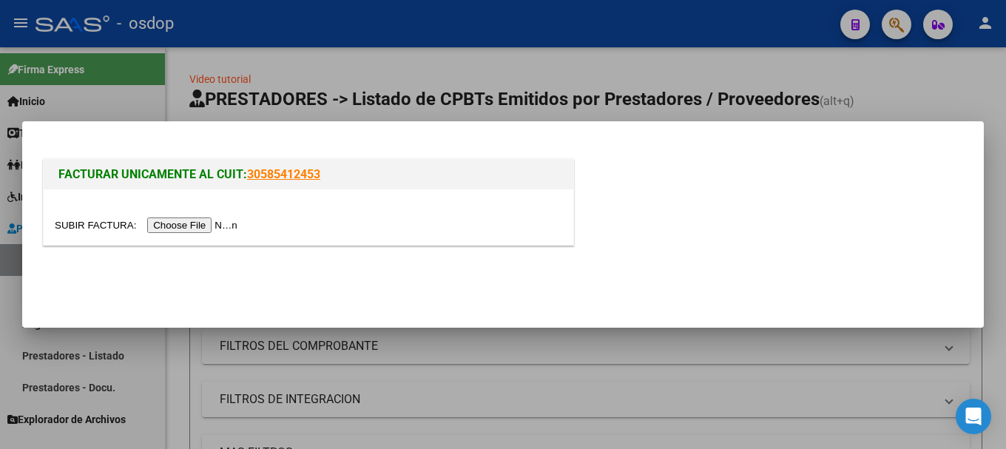
click at [217, 222] on input "file" at bounding box center [148, 225] width 187 height 16
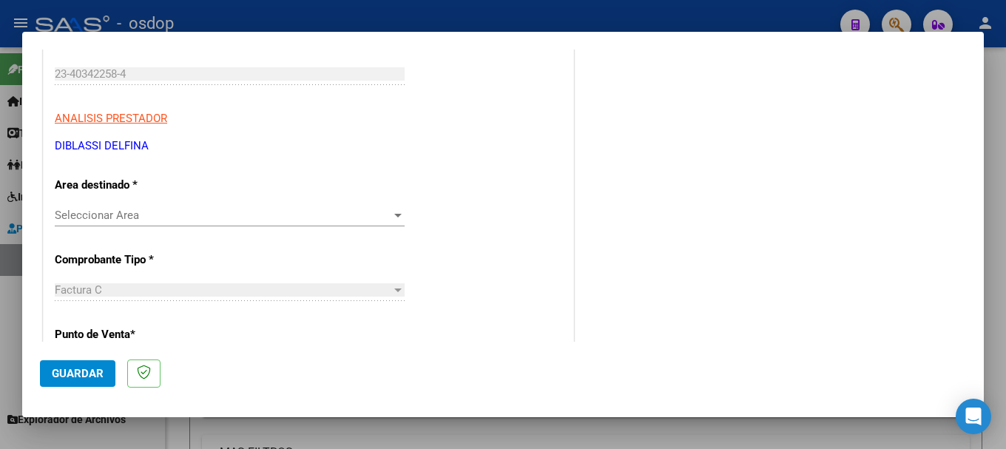
scroll to position [296, 0]
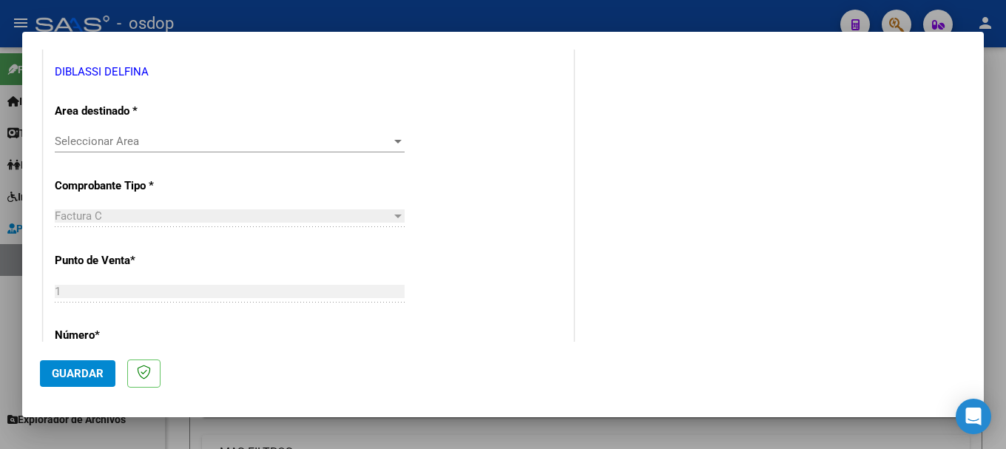
click at [138, 146] on span "Seleccionar Area" at bounding box center [223, 141] width 337 height 13
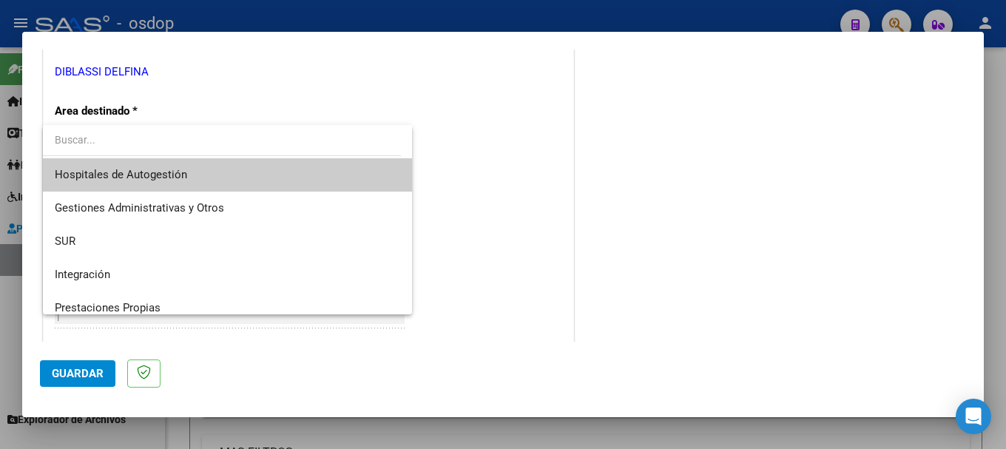
scroll to position [74, 0]
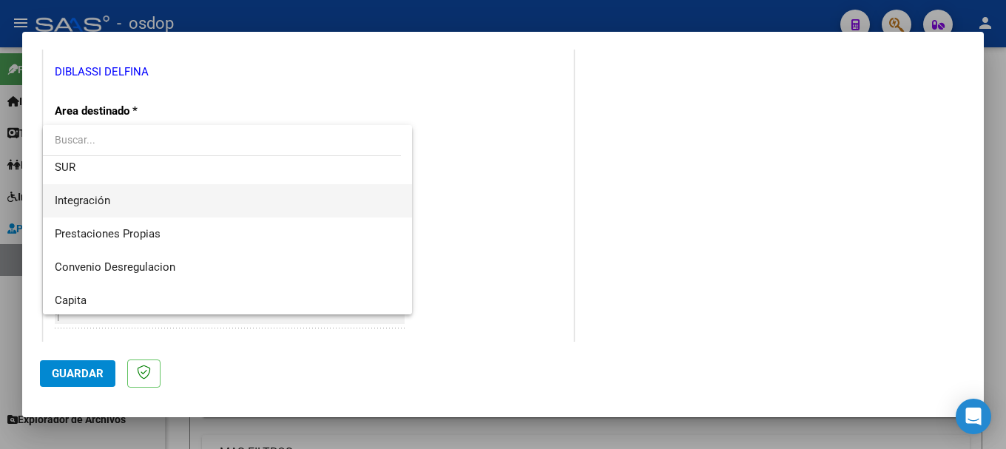
click at [137, 208] on span "Integración" at bounding box center [227, 200] width 345 height 33
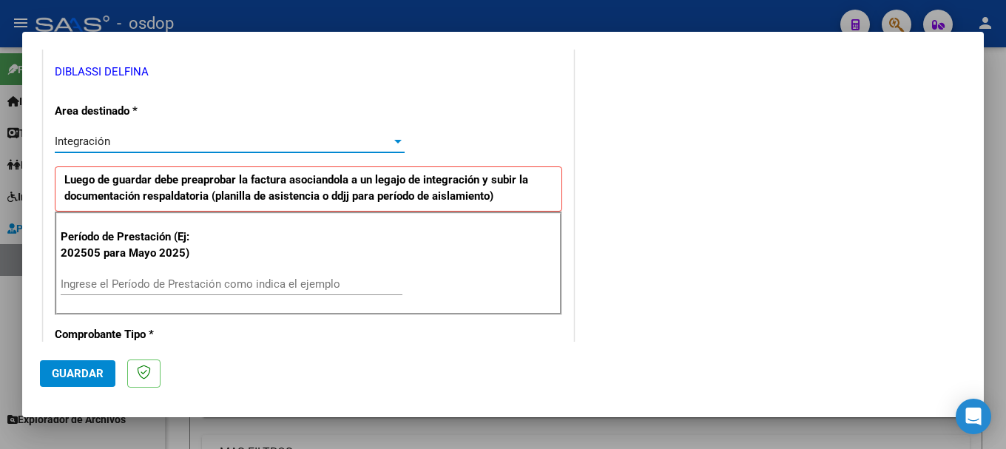
click at [141, 274] on div "Ingrese el Período de Prestación como indica el ejemplo" at bounding box center [232, 284] width 342 height 22
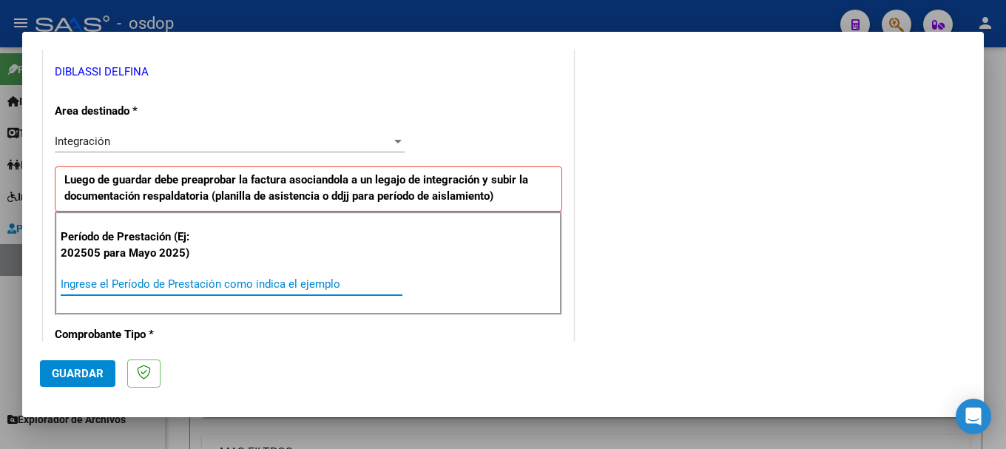
click at [141, 283] on input "Ingrese el Período de Prestación como indica el ejemplo" at bounding box center [232, 283] width 342 height 13
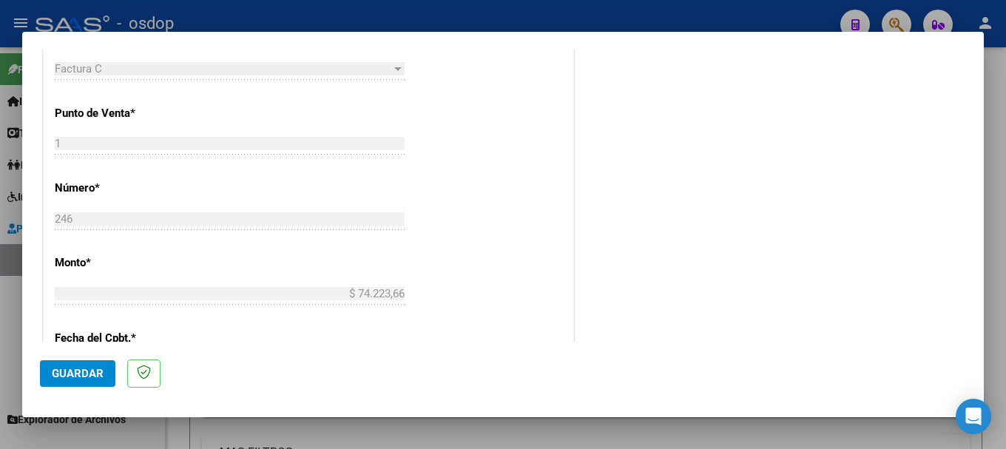
scroll to position [666, 0]
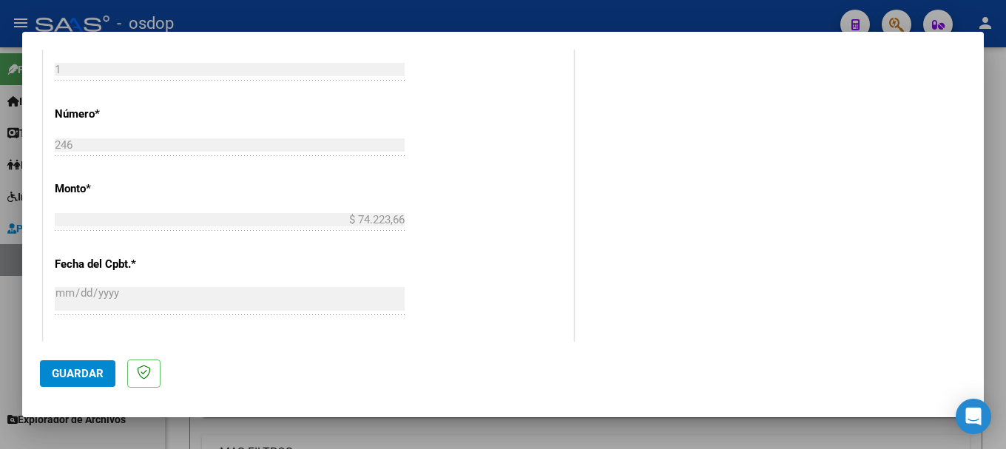
type input "202509"
click at [87, 379] on span "Guardar" at bounding box center [78, 373] width 52 height 13
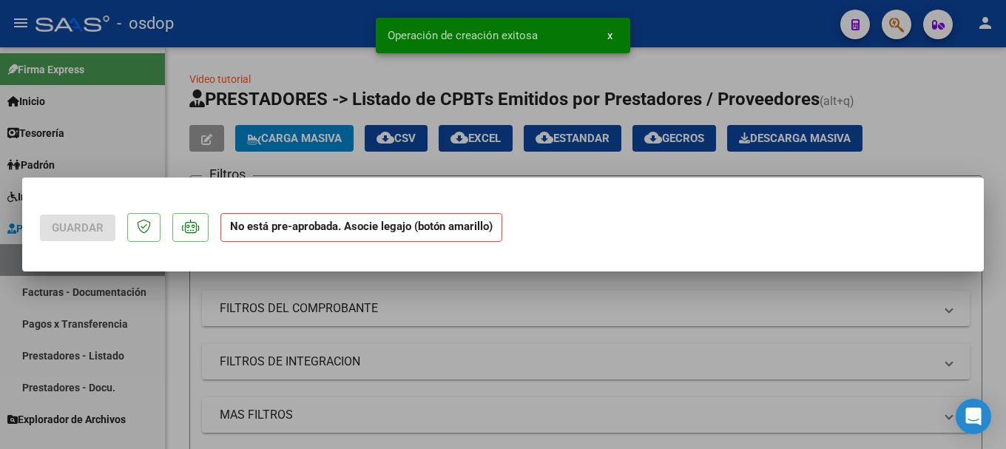
scroll to position [0, 0]
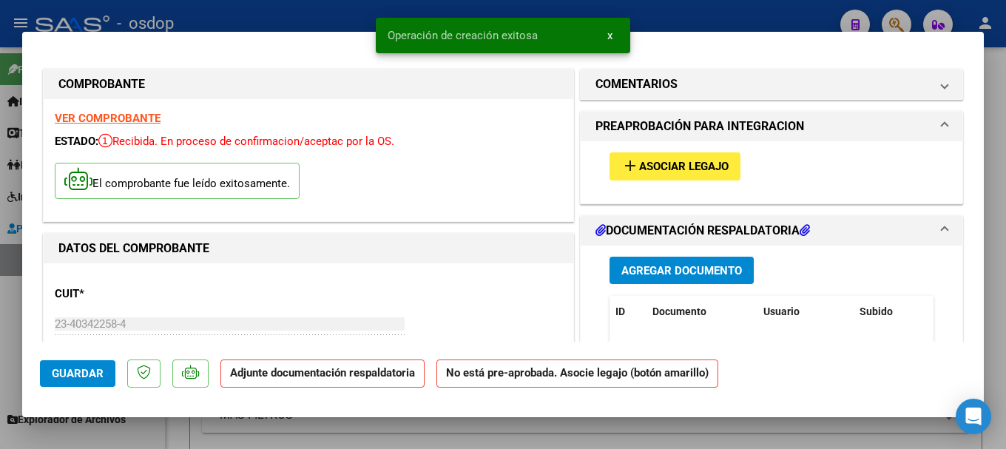
click at [682, 273] on span "Agregar Documento" at bounding box center [681, 270] width 121 height 13
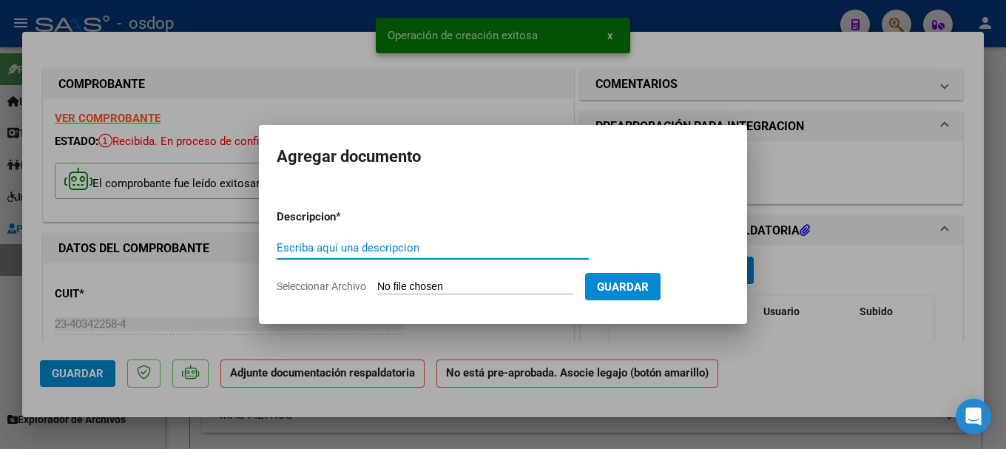
click at [361, 249] on input "Escriba aquí una descripcion" at bounding box center [433, 247] width 312 height 13
type input "Planilla"
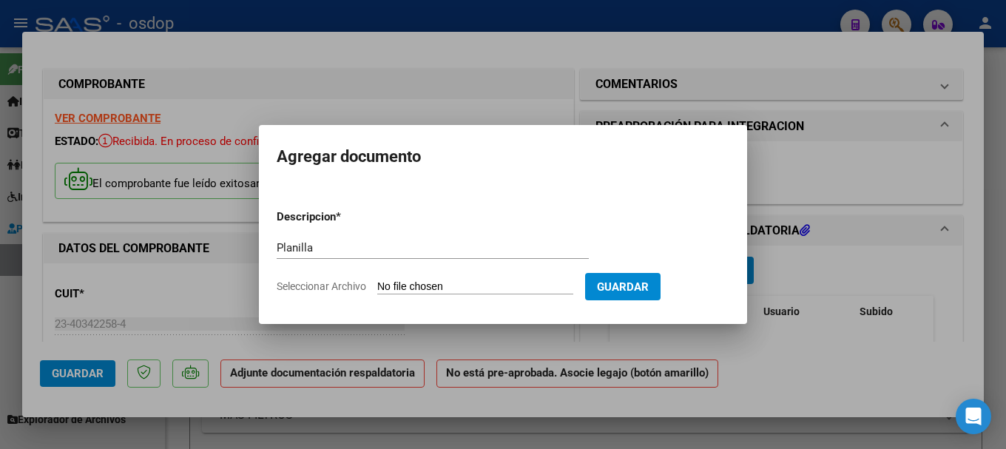
click at [377, 280] on input "Seleccionar Archivo" at bounding box center [475, 287] width 196 height 14
type input "C:\fakepath\[PERSON_NAME] [PERSON_NAME] [DATE].pdf"
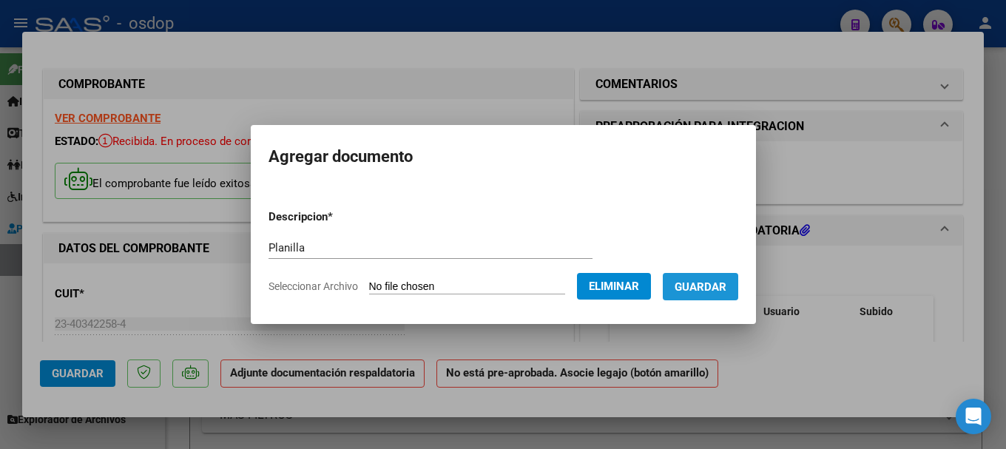
click at [717, 300] on button "Guardar" at bounding box center [700, 286] width 75 height 27
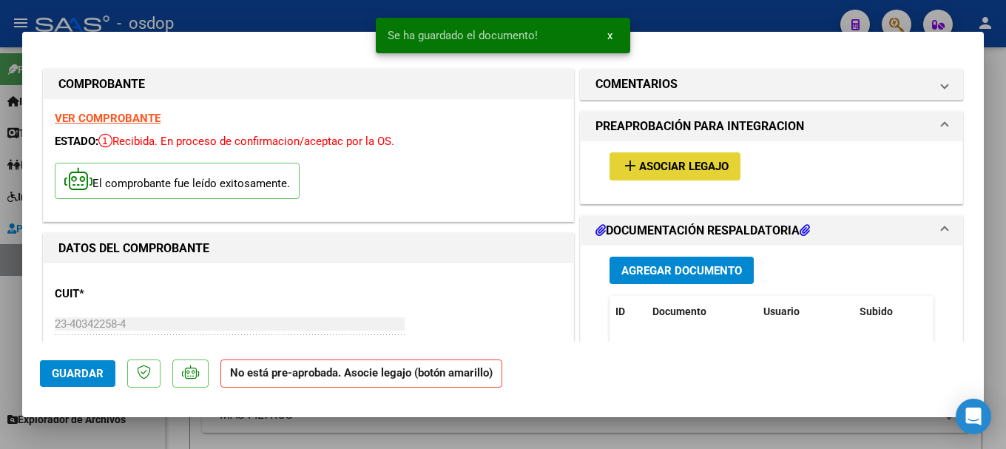
click at [668, 166] on span "Asociar Legajo" at bounding box center [683, 166] width 89 height 13
click at [667, 177] on button "add Asociar Legajo" at bounding box center [674, 165] width 131 height 27
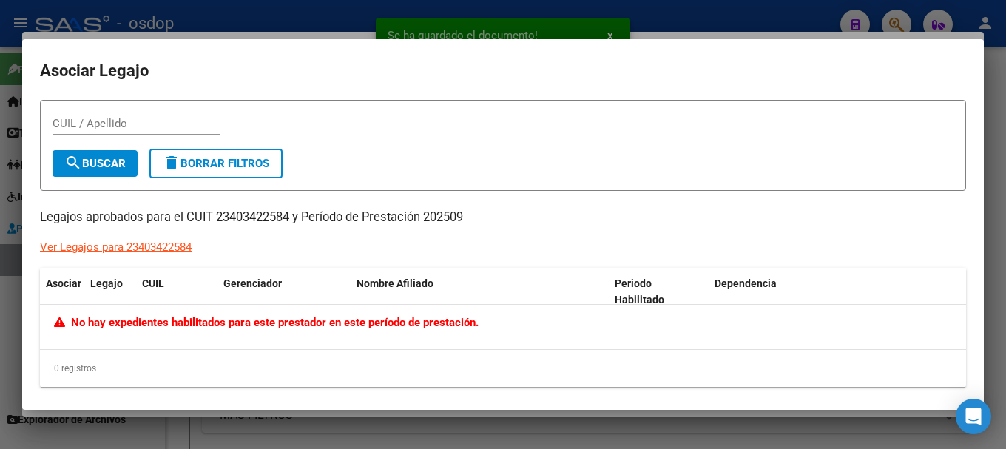
drag, startPoint x: 214, startPoint y: 251, endPoint x: 241, endPoint y: 241, distance: 29.0
click at [241, 241] on div "CUIL / Apellido search Buscar delete Borrar Filtros Legajos aprobados para el C…" at bounding box center [503, 243] width 926 height 287
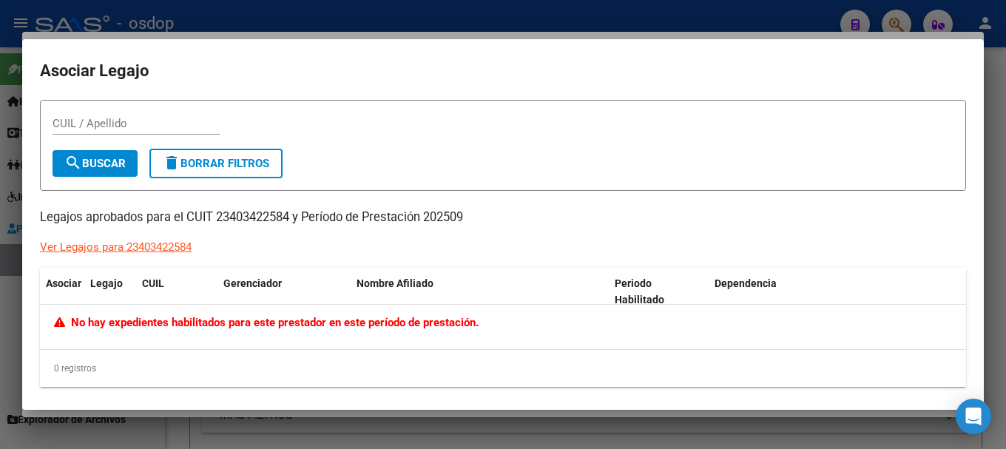
drag, startPoint x: 291, startPoint y: 219, endPoint x: 214, endPoint y: 218, distance: 76.2
click at [214, 218] on p "Legajos aprobados para el CUIT 23403422584 y Período de Prestación 202509" at bounding box center [503, 218] width 926 height 18
drag, startPoint x: 229, startPoint y: 218, endPoint x: 226, endPoint y: 186, distance: 32.7
click at [234, 176] on button "delete Borrar Filtros" at bounding box center [215, 164] width 133 height 30
click at [199, 216] on p "Legajos aprobados para el CUIT 23403422584 y Período de Prestación 202509" at bounding box center [503, 218] width 926 height 18
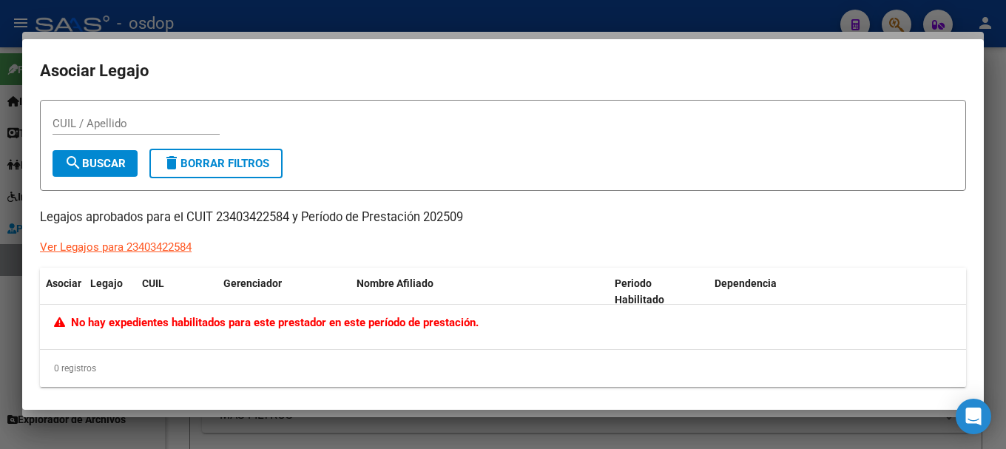
drag, startPoint x: 188, startPoint y: 216, endPoint x: 288, endPoint y: 220, distance: 100.7
click at [288, 220] on p "Legajos aprobados para el CUIT 23403422584 y Período de Prestación 202509" at bounding box center [503, 218] width 926 height 18
copy p "CUIT 23403422584"
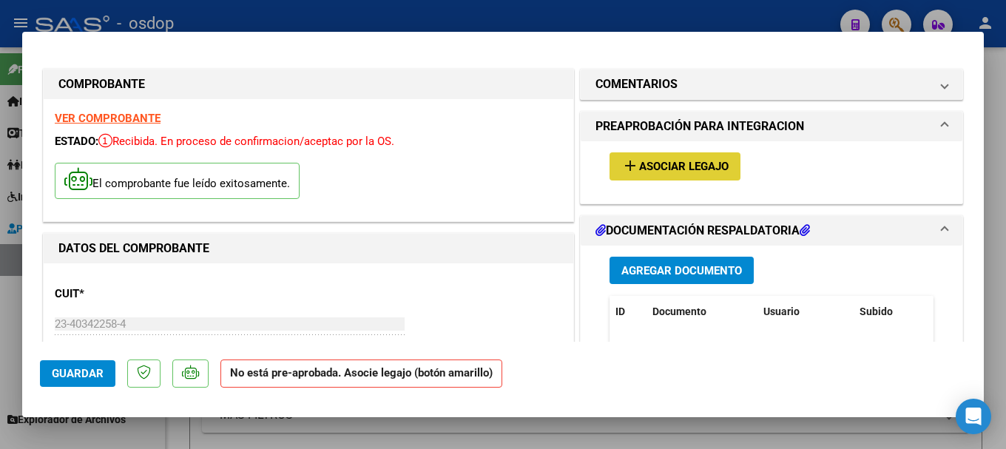
click at [625, 175] on button "add Asociar Legajo" at bounding box center [674, 165] width 131 height 27
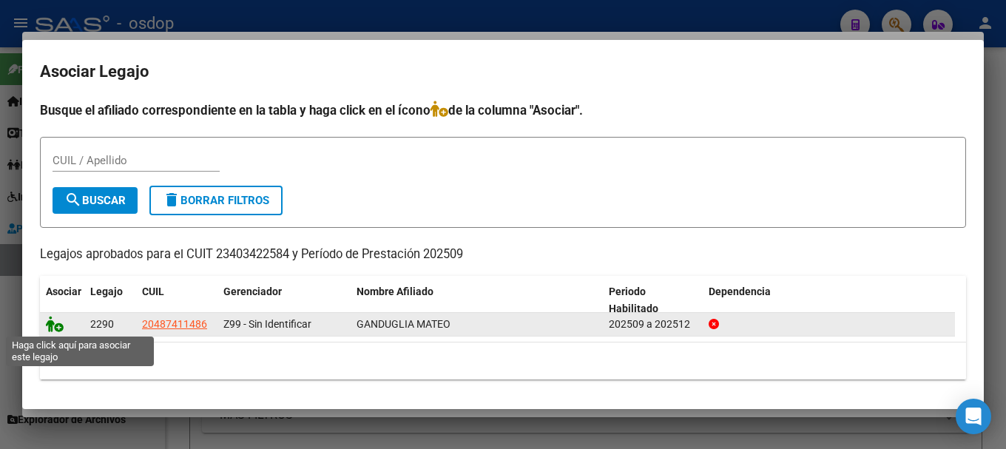
click at [53, 328] on icon at bounding box center [55, 324] width 18 height 16
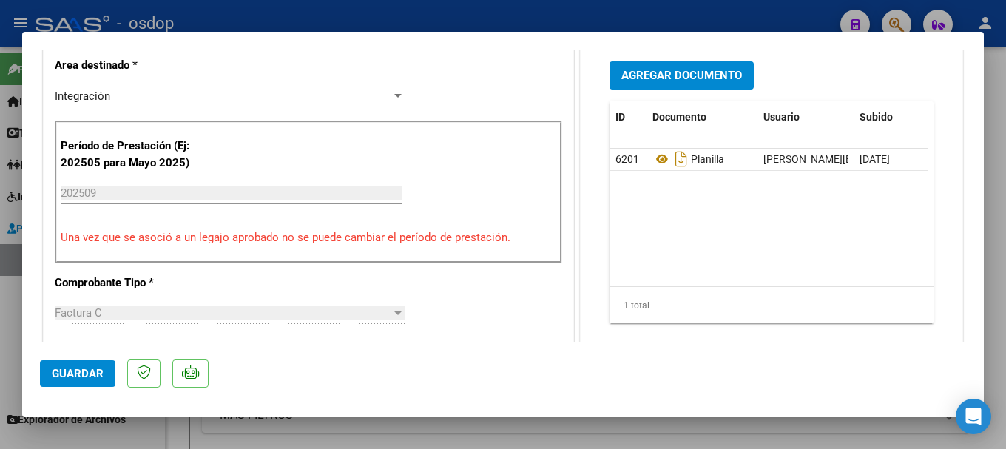
scroll to position [518, 0]
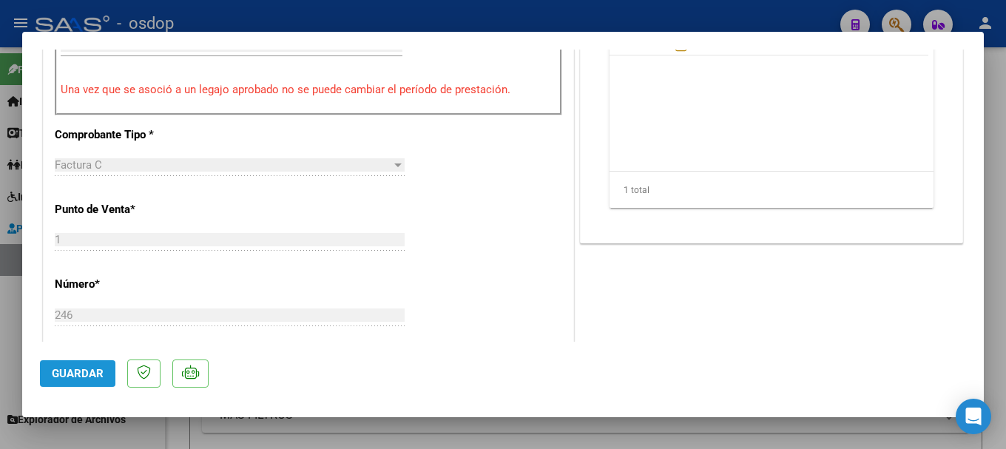
click at [91, 369] on span "Guardar" at bounding box center [78, 373] width 52 height 13
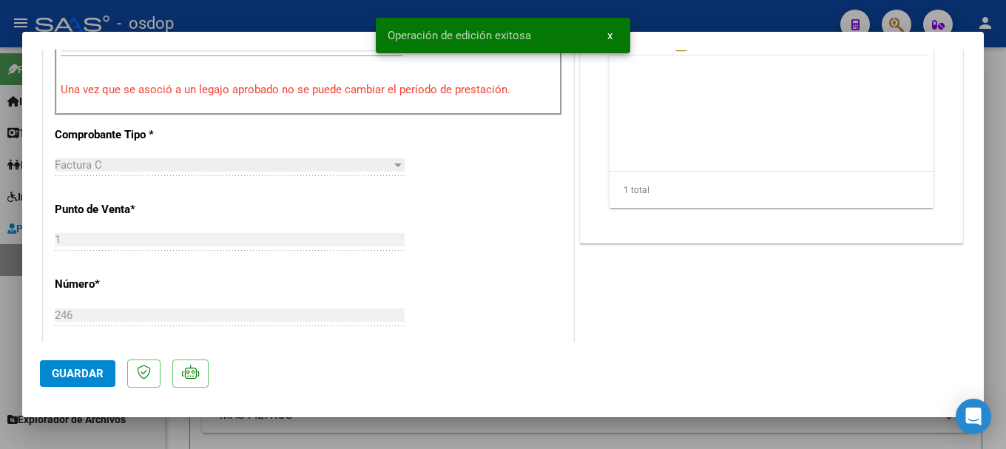
click at [277, 20] on div at bounding box center [503, 224] width 1006 height 449
type input "$ 0,00"
